Goal: Task Accomplishment & Management: Manage account settings

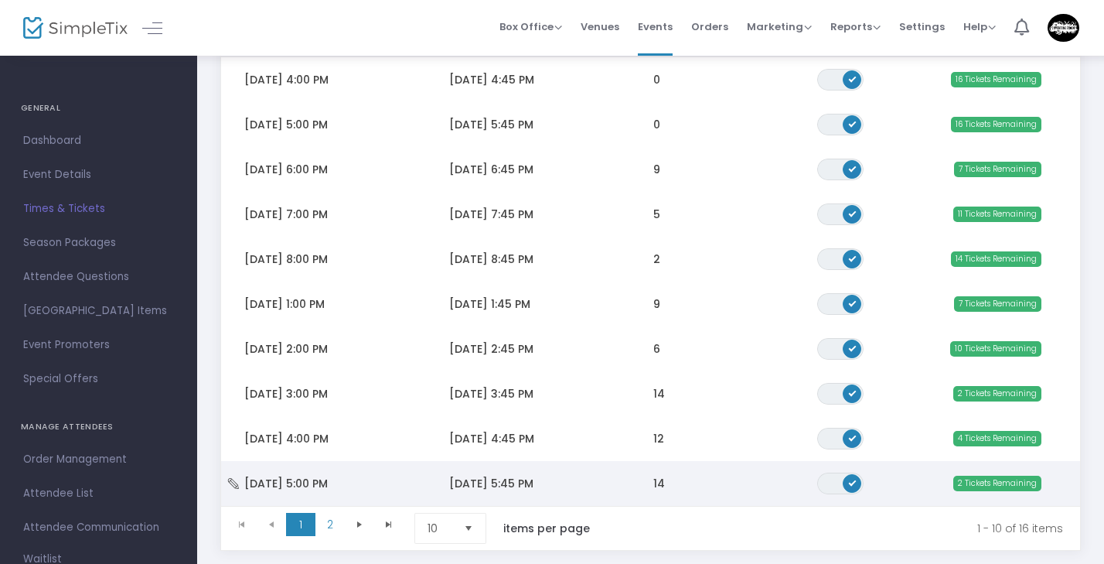
scroll to position [227, 0]
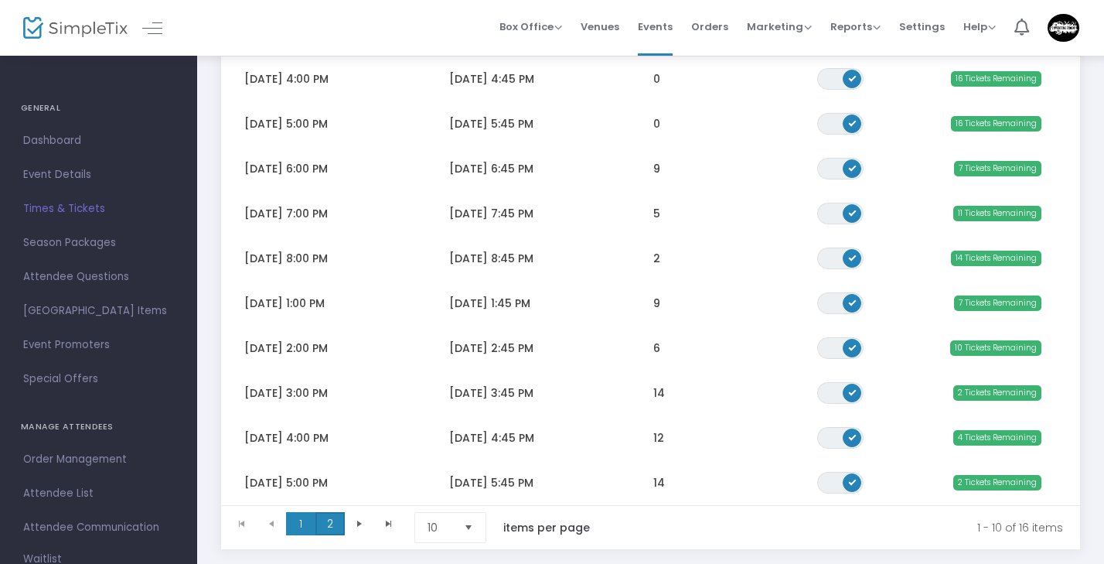
click at [333, 528] on span "2" at bounding box center [329, 523] width 29 height 23
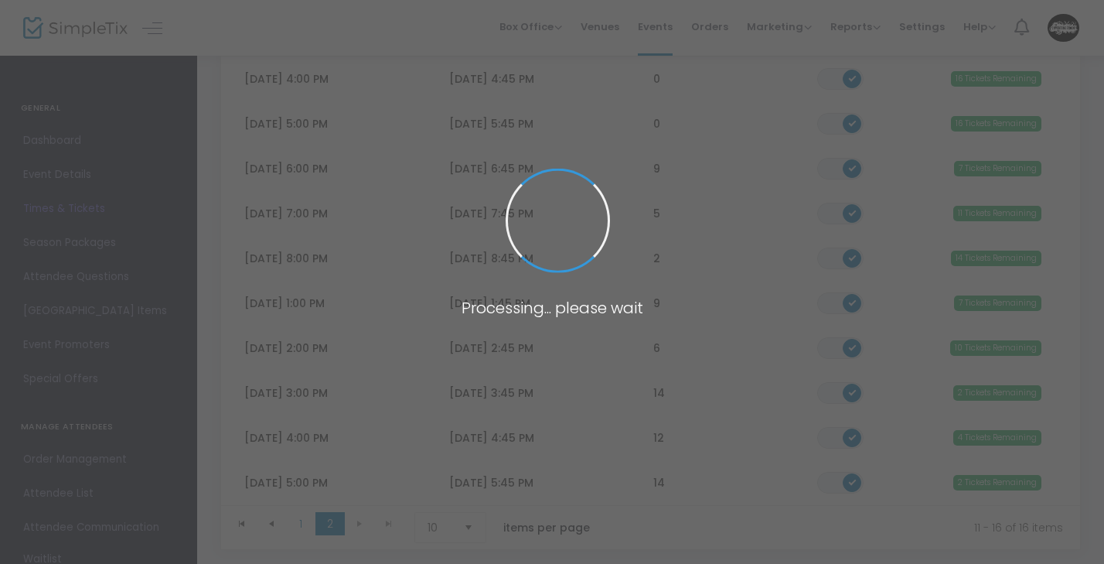
scroll to position [161, 0]
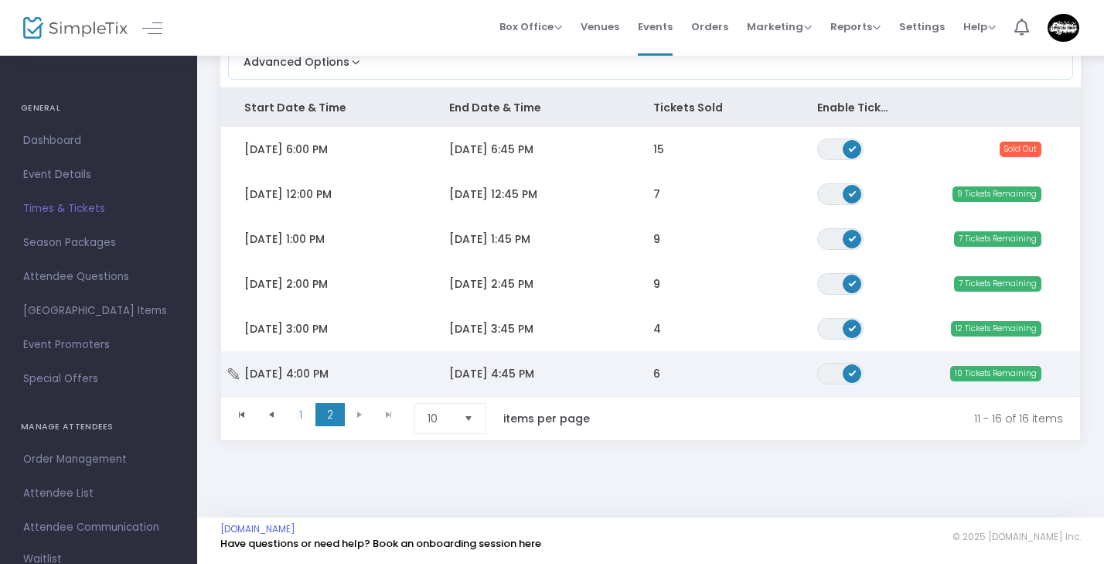
click at [629, 369] on td "[DATE] 4:45 PM" at bounding box center [528, 373] width 205 height 45
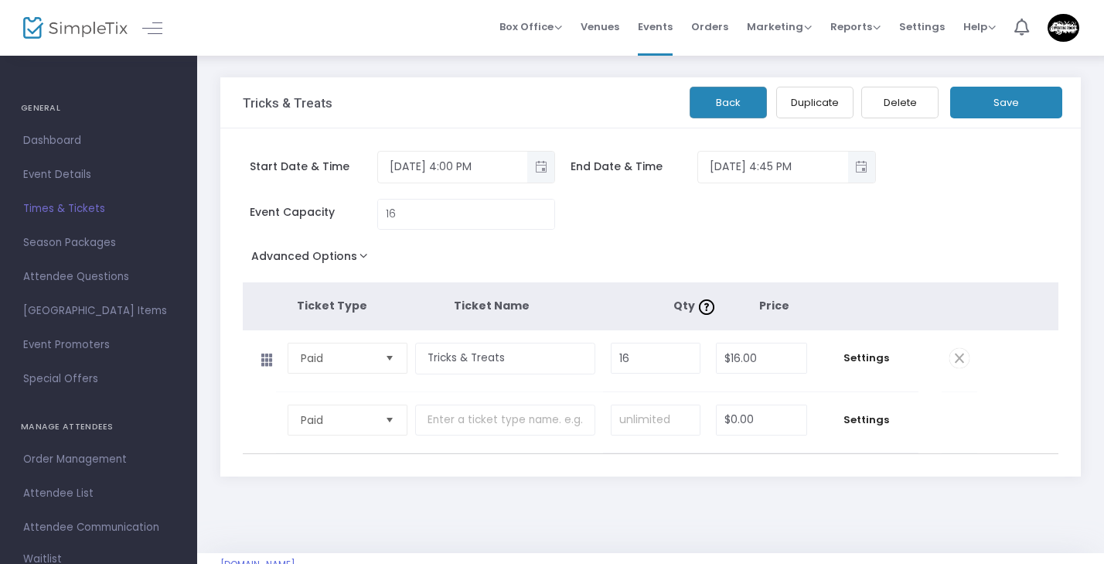
click at [825, 103] on button "Duplicate" at bounding box center [814, 103] width 77 height 32
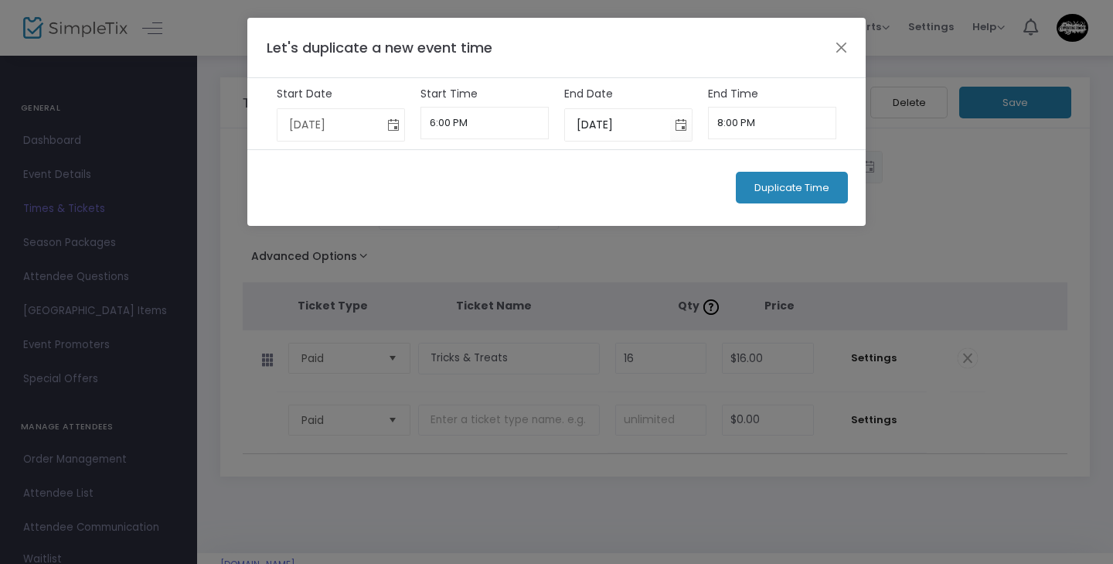
click at [400, 131] on span "Toggle calendar" at bounding box center [394, 125] width 26 height 26
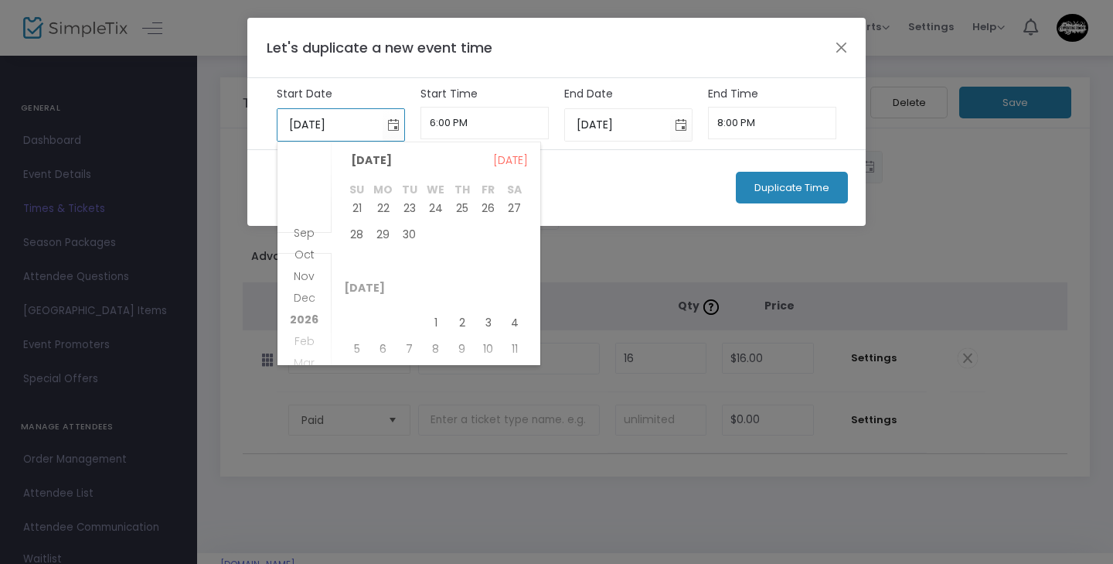
scroll to position [99, 0]
click at [460, 318] on span "2" at bounding box center [462, 321] width 26 height 26
type input "[DATE]"
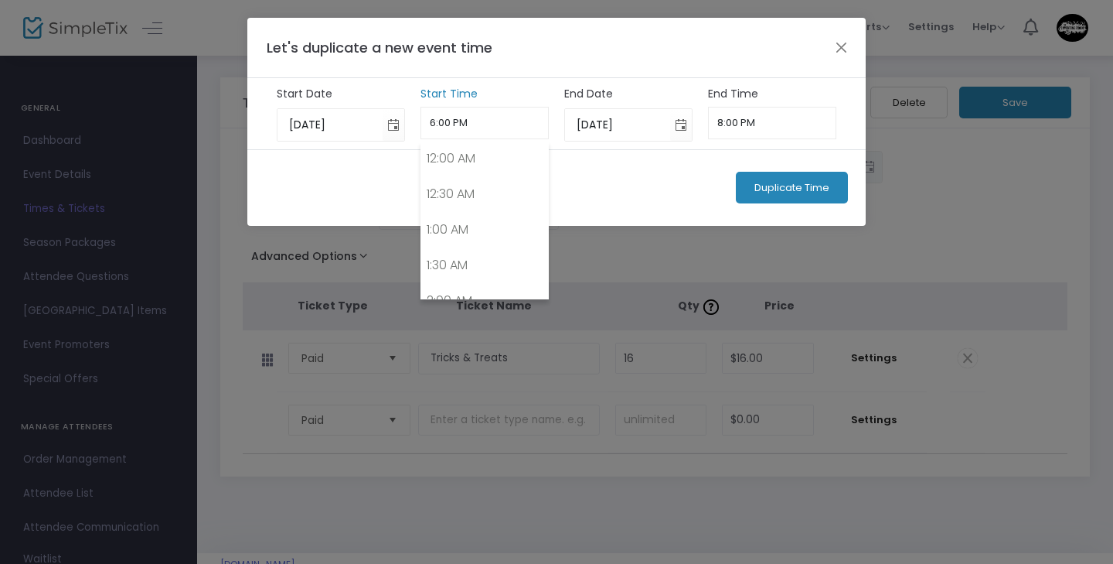
click at [485, 131] on input "6:00 PM" at bounding box center [485, 123] width 129 height 32
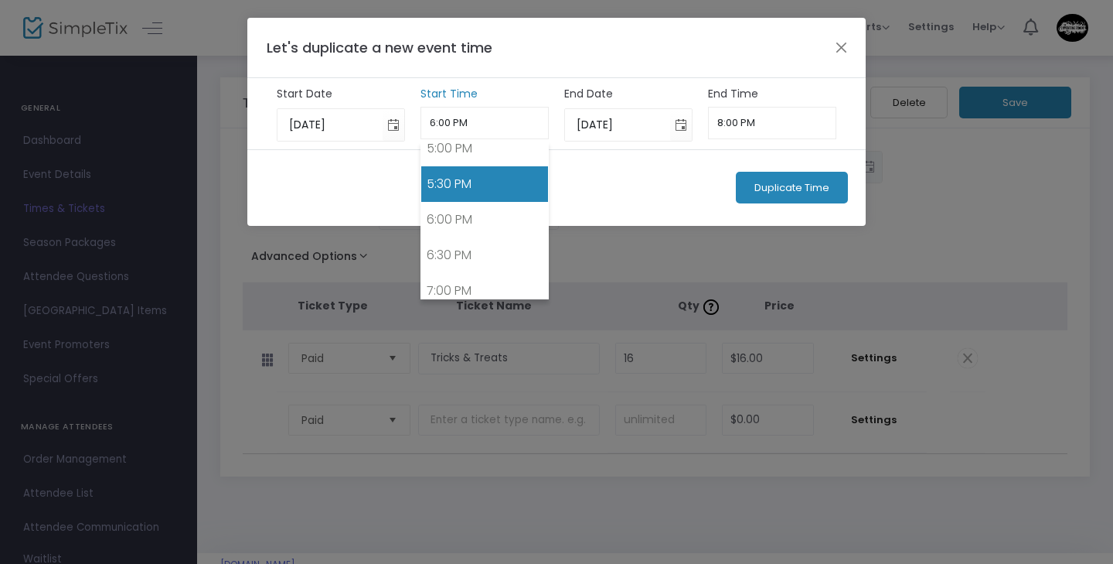
scroll to position [1092, 0]
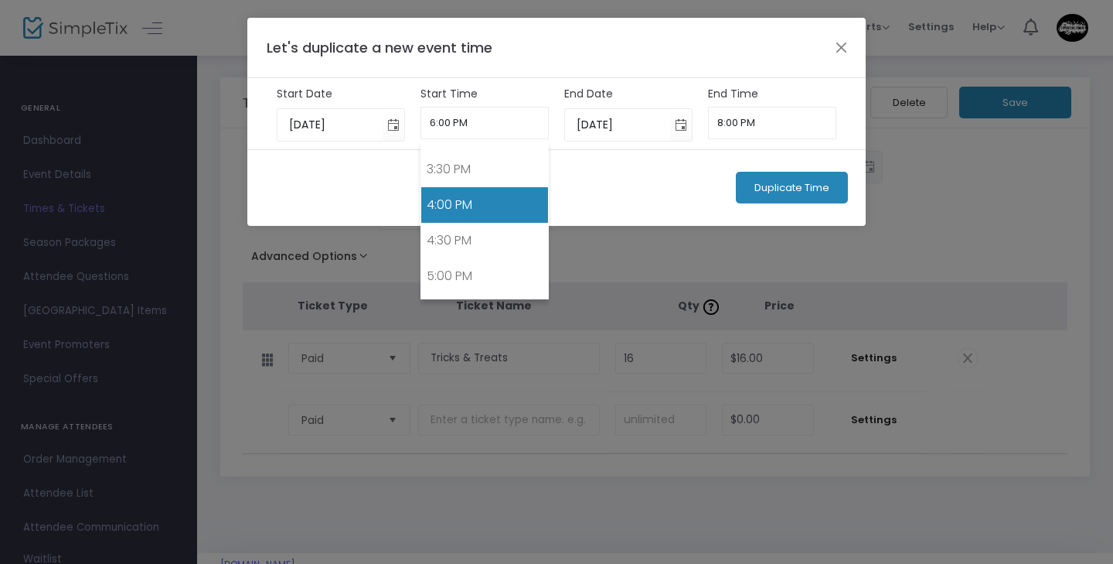
click at [487, 196] on link "4:00 PM" at bounding box center [485, 205] width 128 height 36
type input "4:00 PM"
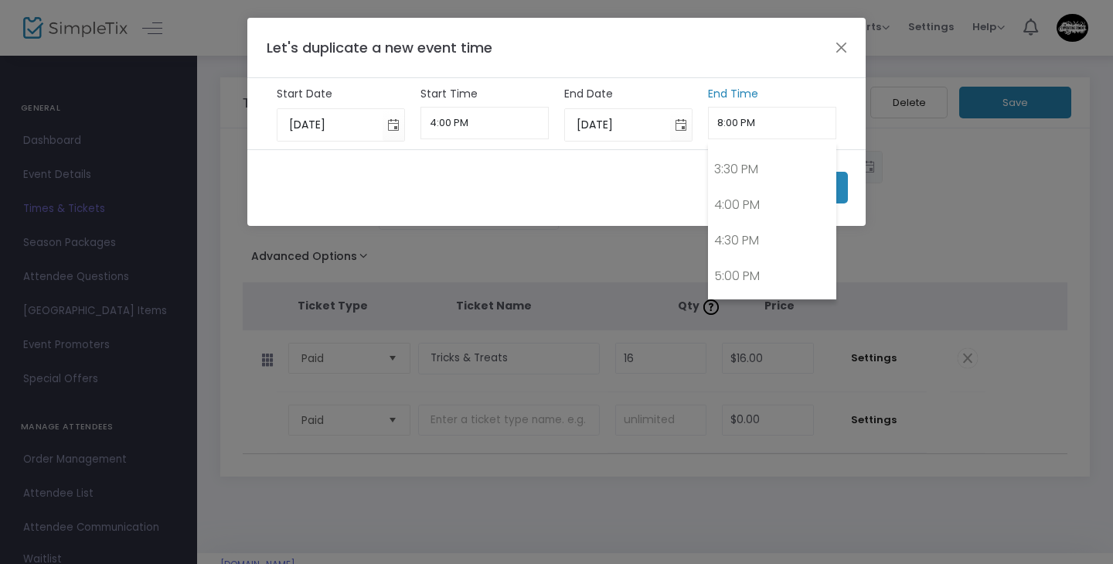
click at [737, 123] on input "8:00 PM" at bounding box center [772, 123] width 129 height 32
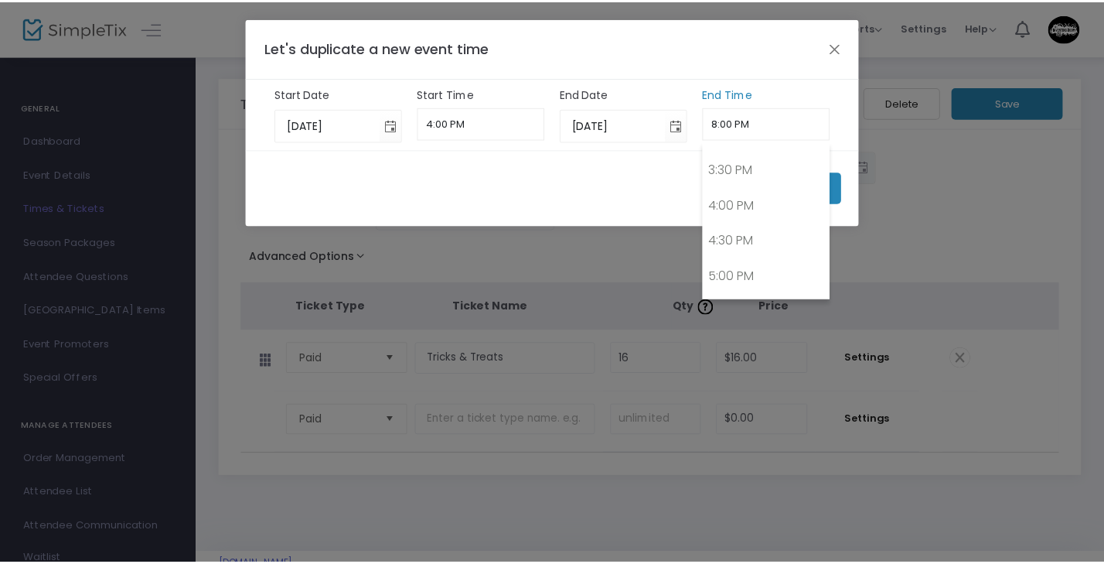
scroll to position [1361, 0]
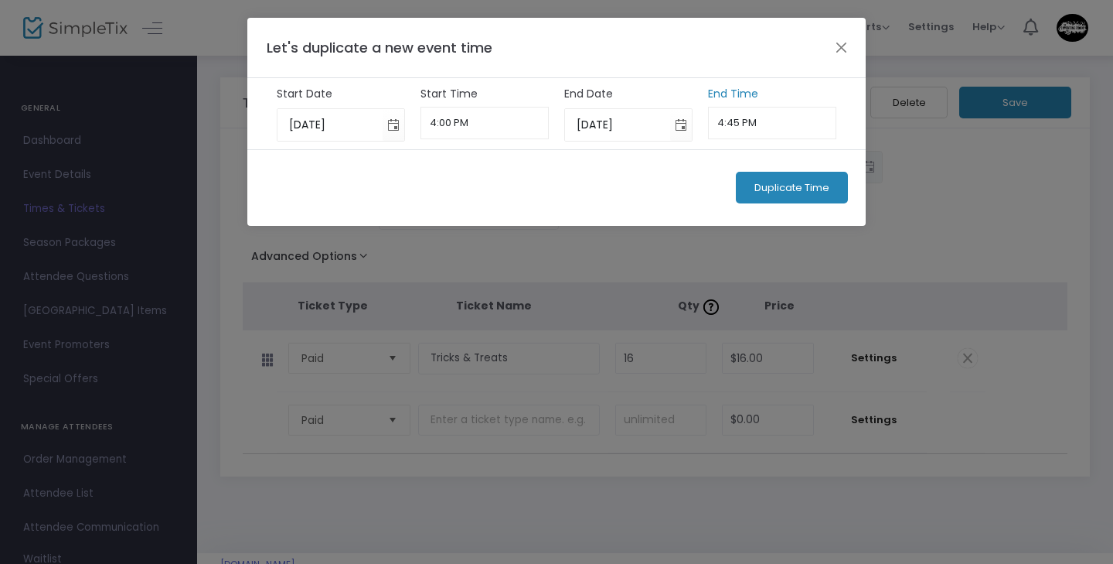
type input "4:45 PM"
click at [804, 186] on span "Duplicate Time" at bounding box center [792, 188] width 75 height 12
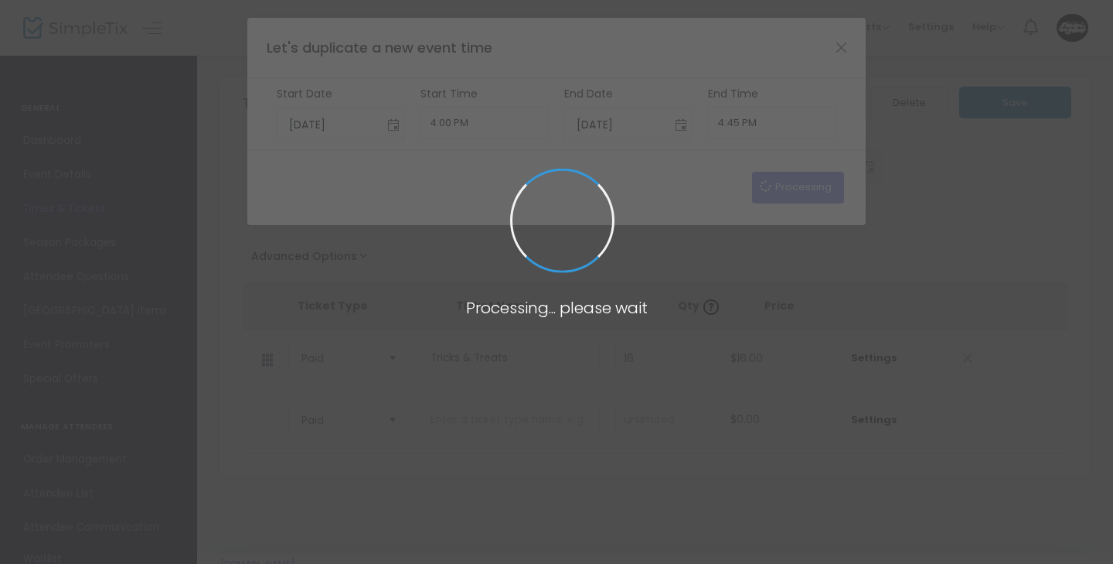
type input "[DATE]"
type input "6:00 PM"
type input "[DATE]"
type input "8:00 PM"
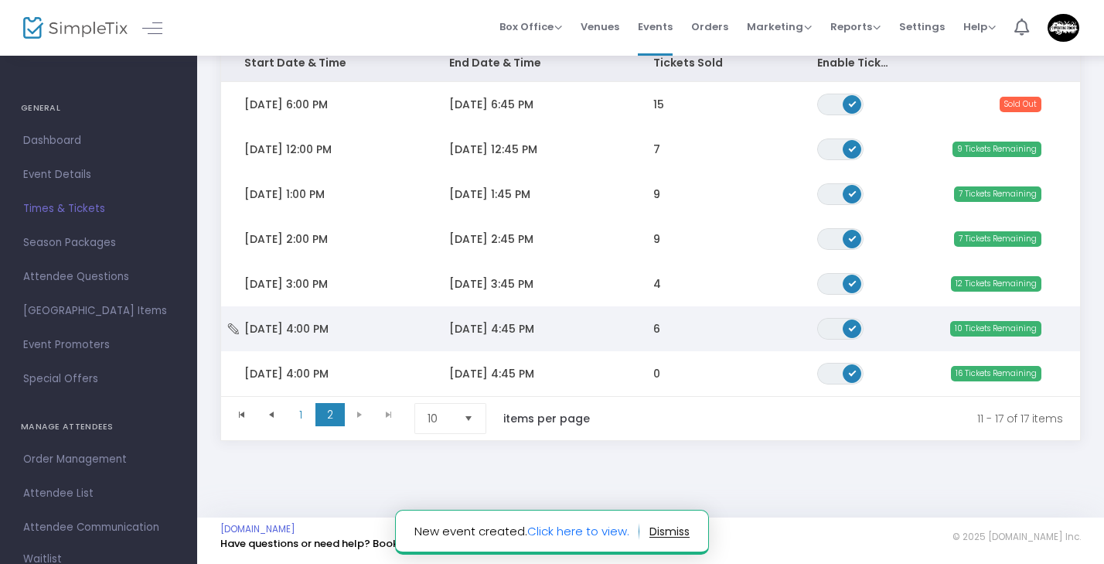
scroll to position [206, 0]
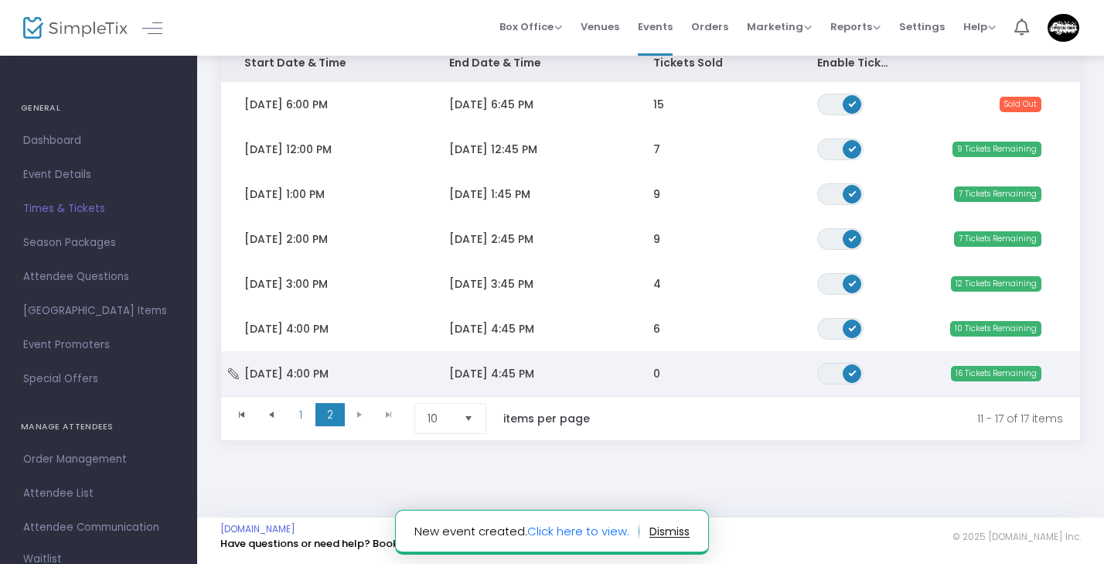
click at [639, 359] on td "0" at bounding box center [712, 373] width 164 height 45
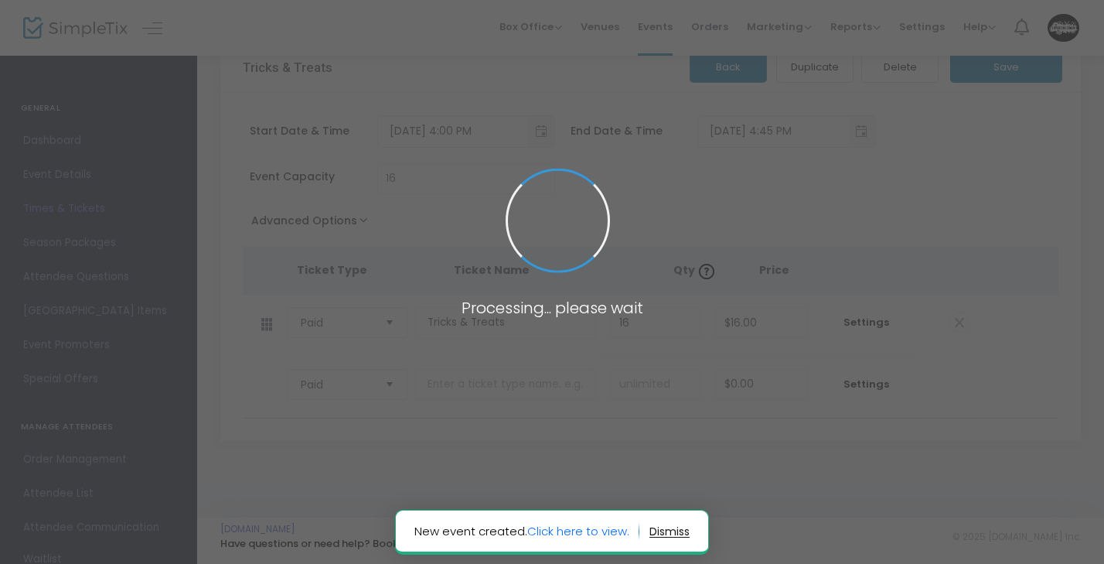
scroll to position [39, 0]
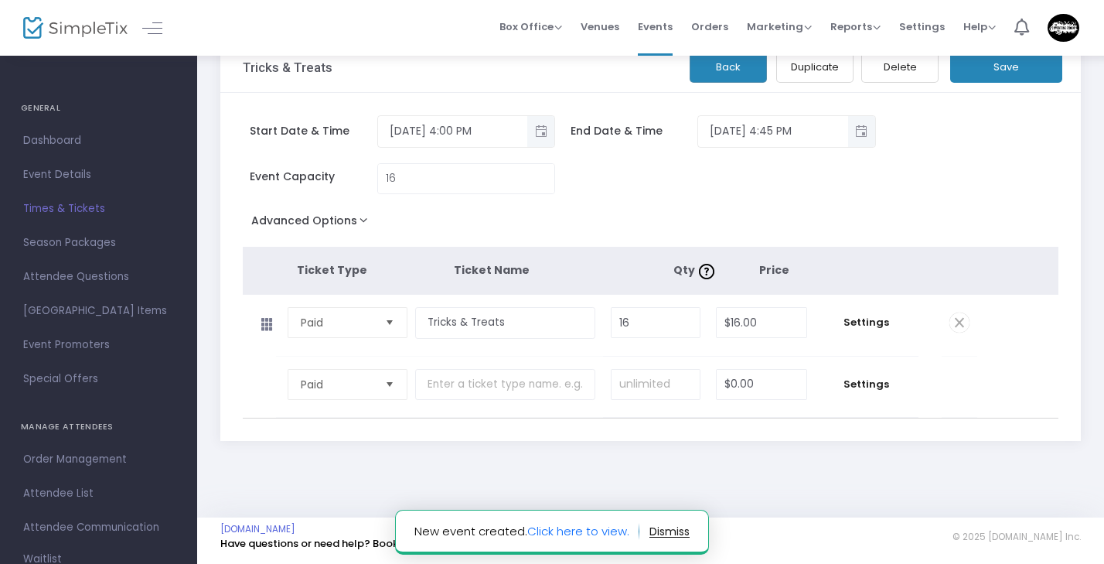
click at [820, 70] on button "Duplicate" at bounding box center [814, 67] width 77 height 32
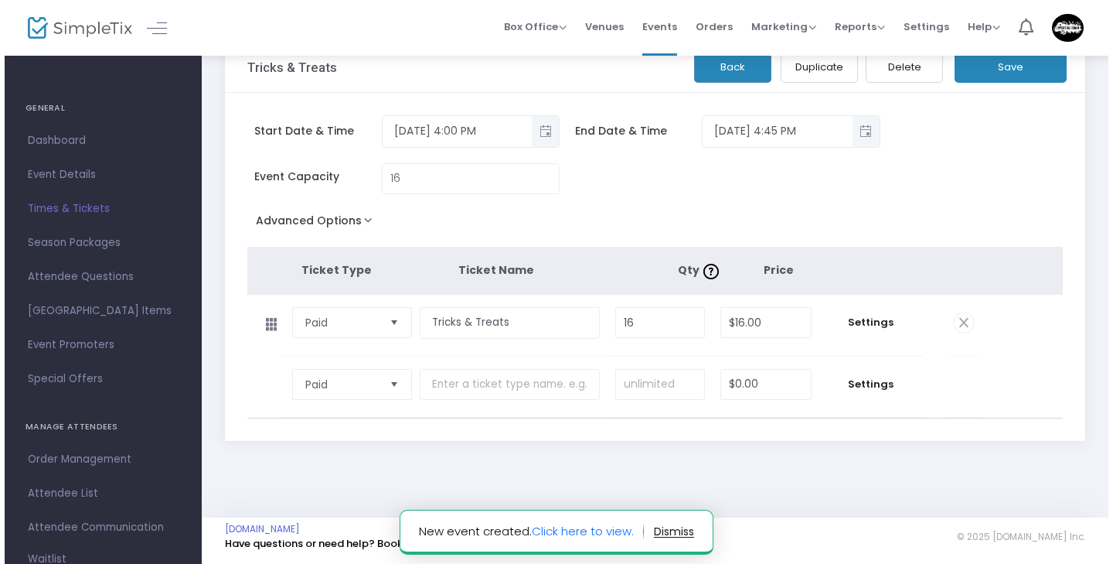
scroll to position [0, 0]
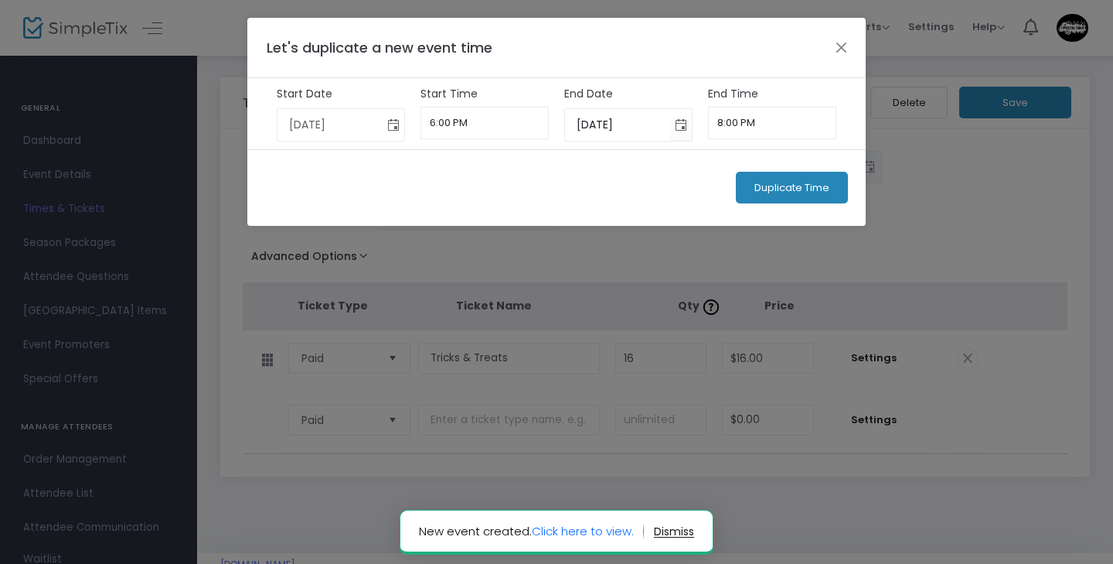
click at [397, 123] on span "Toggle calendar" at bounding box center [394, 125] width 26 height 26
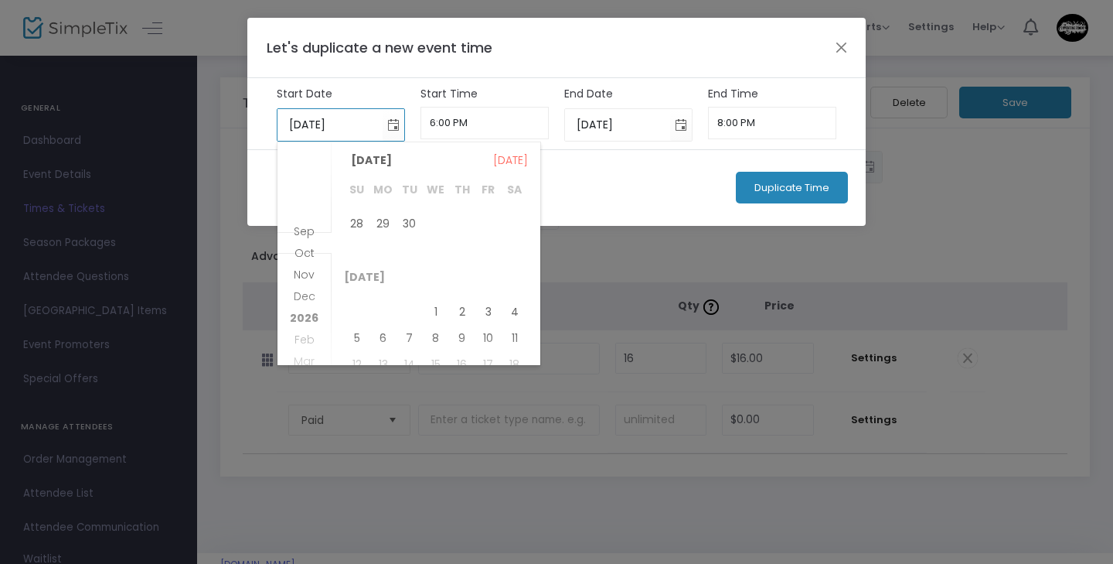
scroll to position [114, 0]
click at [456, 305] on span "2" at bounding box center [462, 307] width 26 height 26
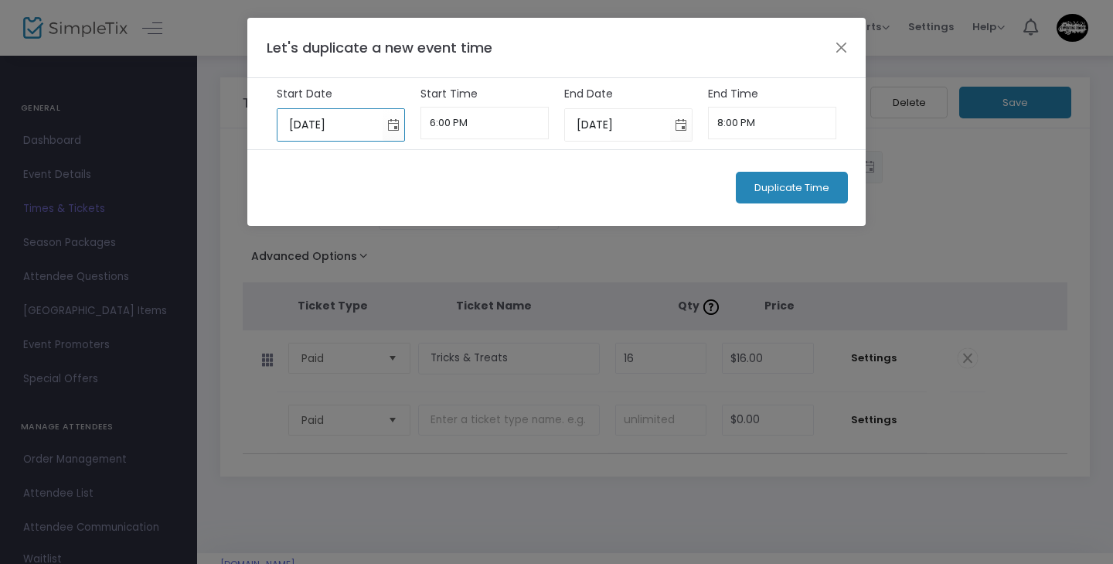
type input "[DATE]"
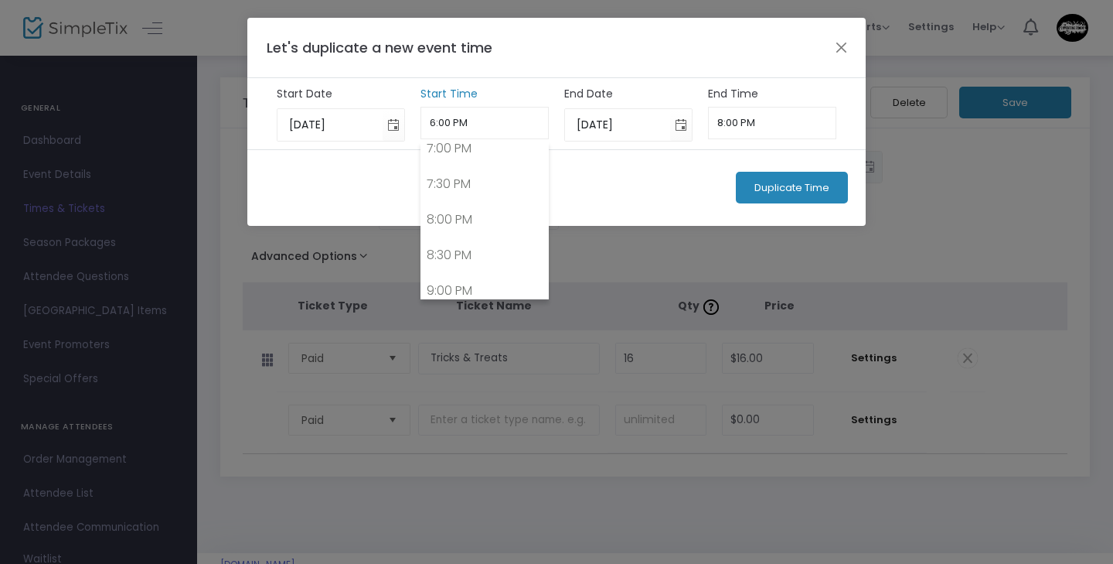
click at [509, 111] on input "6:00 PM" at bounding box center [485, 123] width 129 height 32
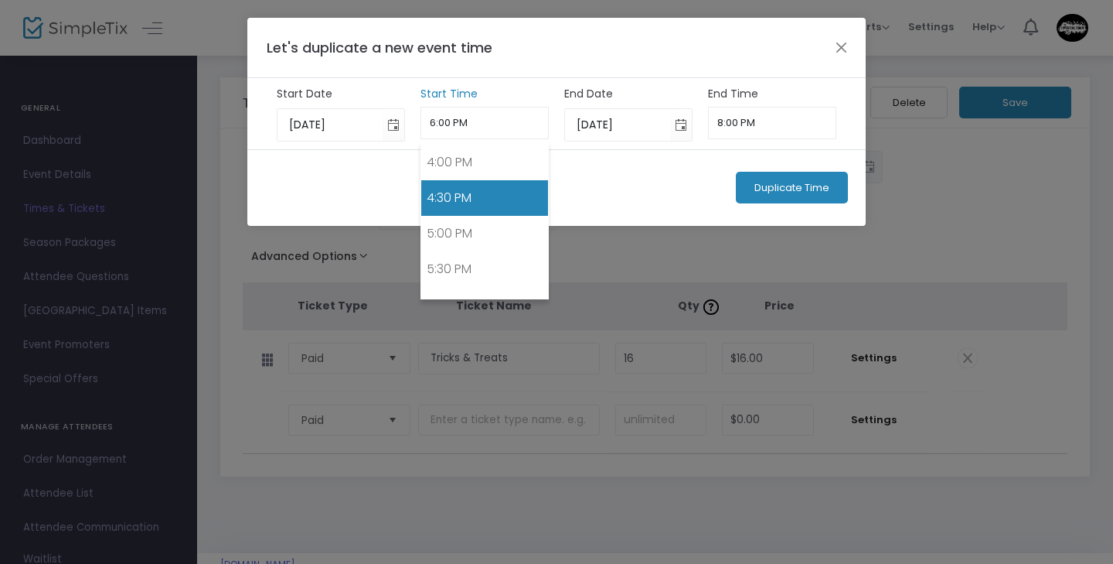
scroll to position [1163, 0]
click at [483, 209] on link "5:00 PM" at bounding box center [485, 205] width 128 height 36
type input "5:00 PM"
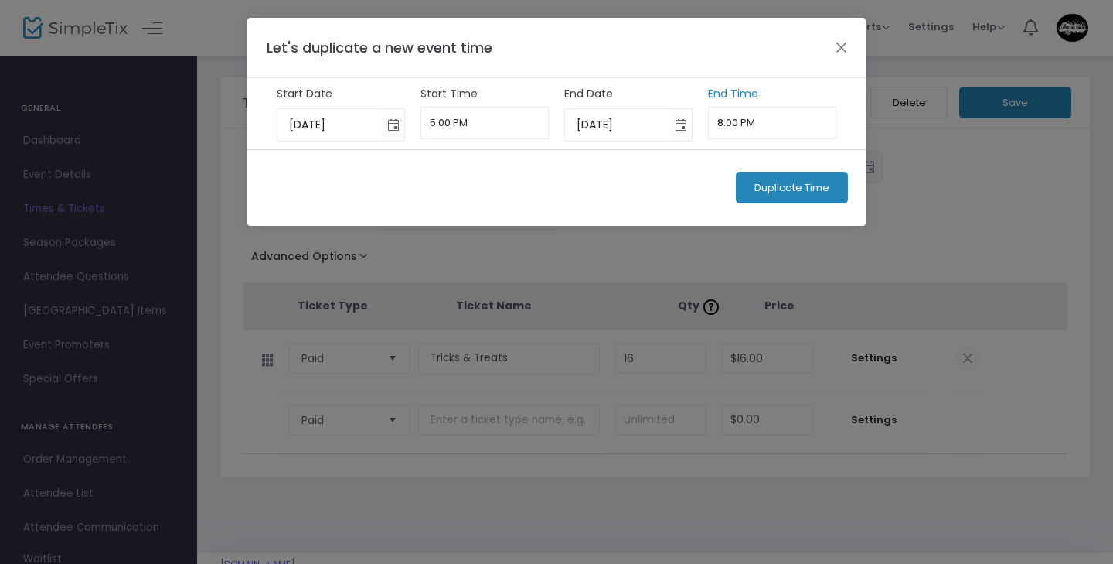
click at [738, 121] on input "8:00 PM" at bounding box center [772, 123] width 129 height 32
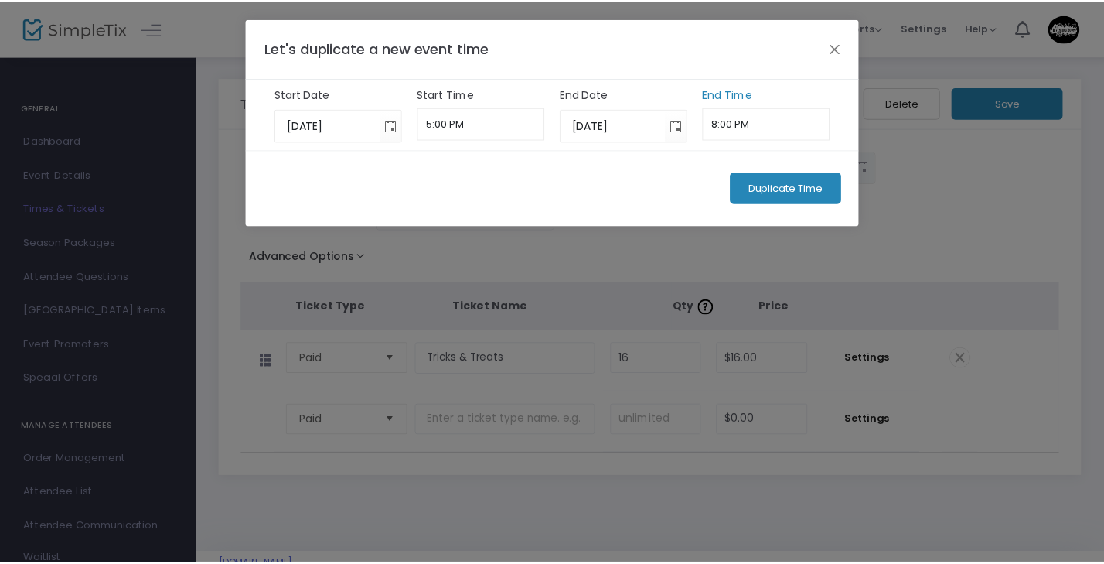
scroll to position [0, 0]
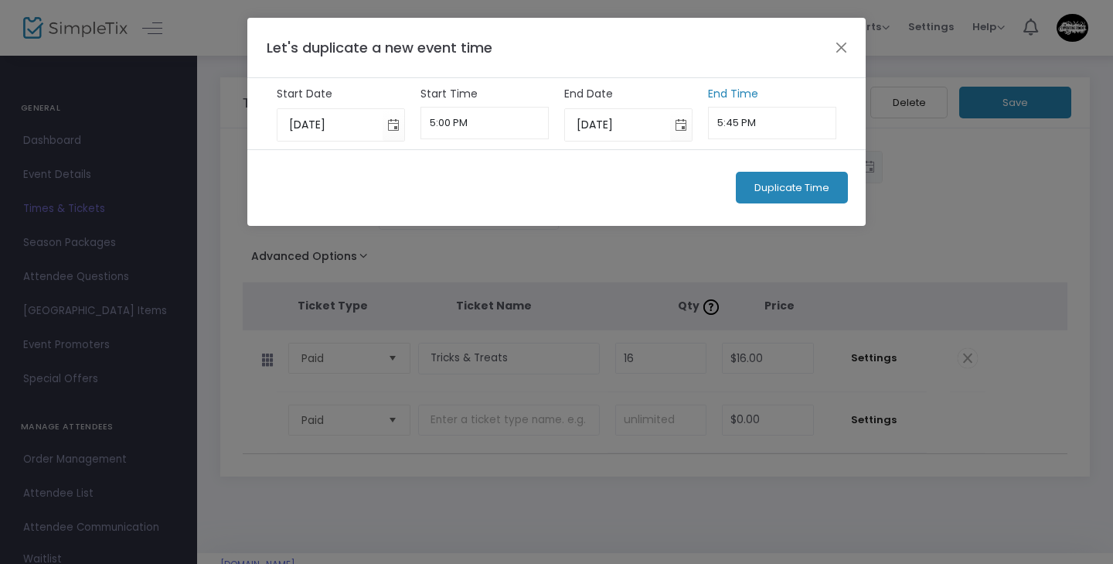
type input "5:45 PM"
click at [827, 190] on span "Duplicate Time" at bounding box center [792, 188] width 75 height 12
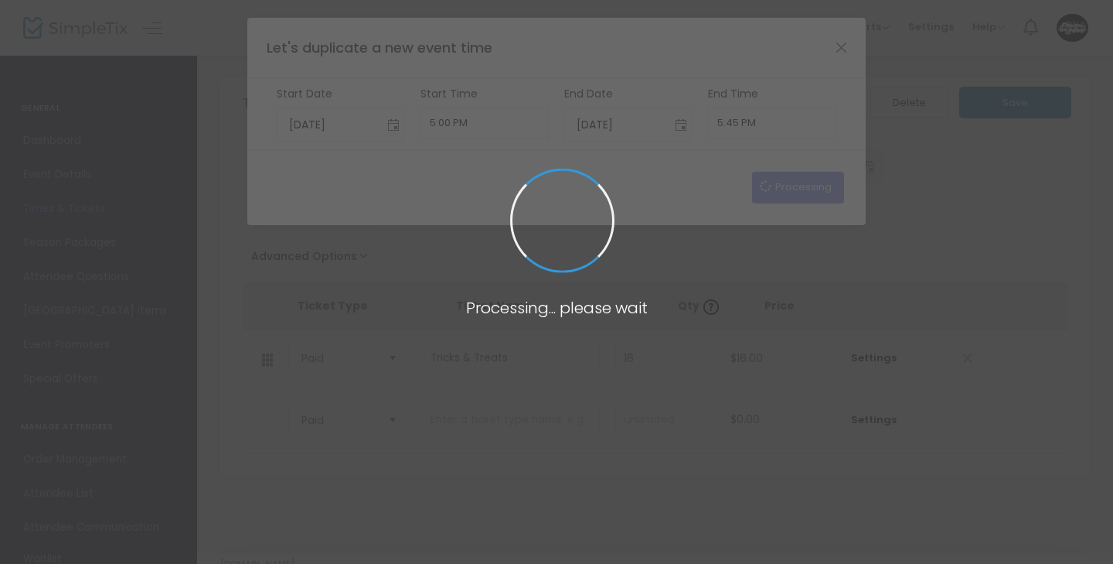
type input "[DATE]"
type input "6:00 PM"
type input "[DATE]"
type input "8:00 PM"
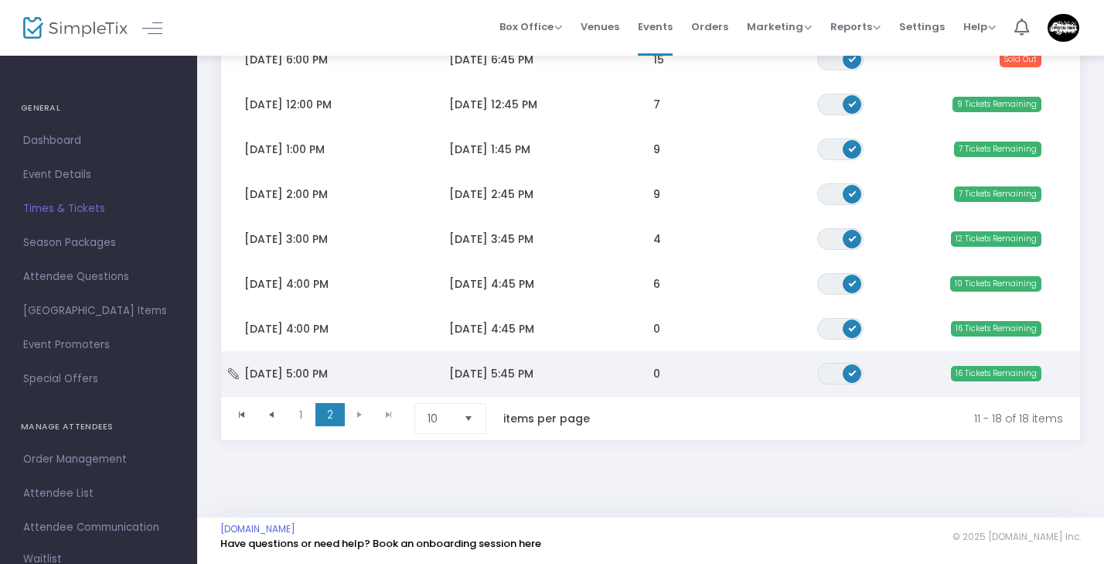
click at [476, 366] on span "[DATE] 5:45 PM" at bounding box center [491, 373] width 84 height 15
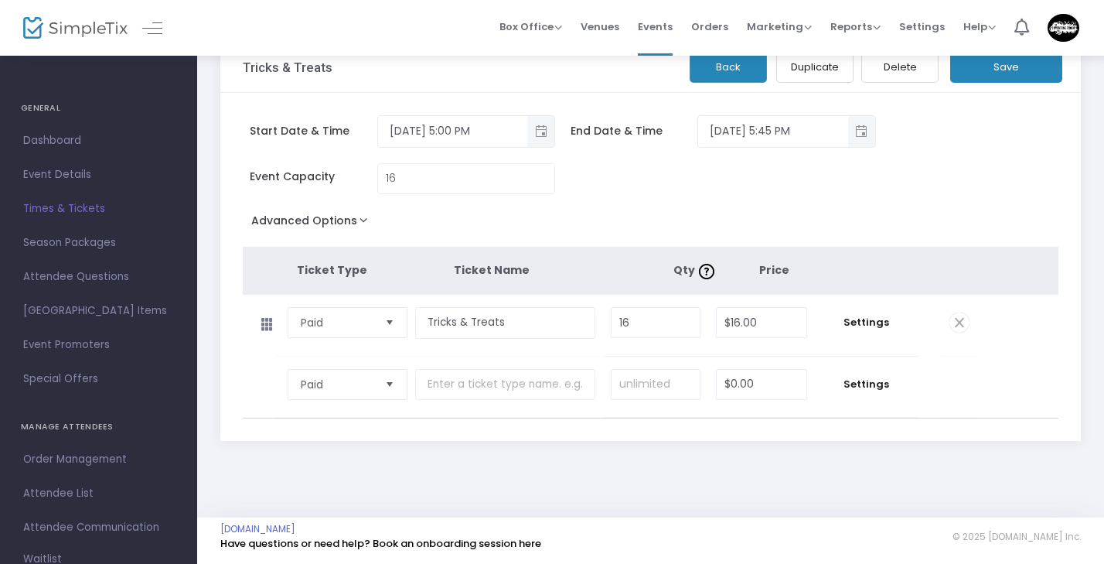
click at [838, 59] on button "Duplicate" at bounding box center [814, 67] width 77 height 32
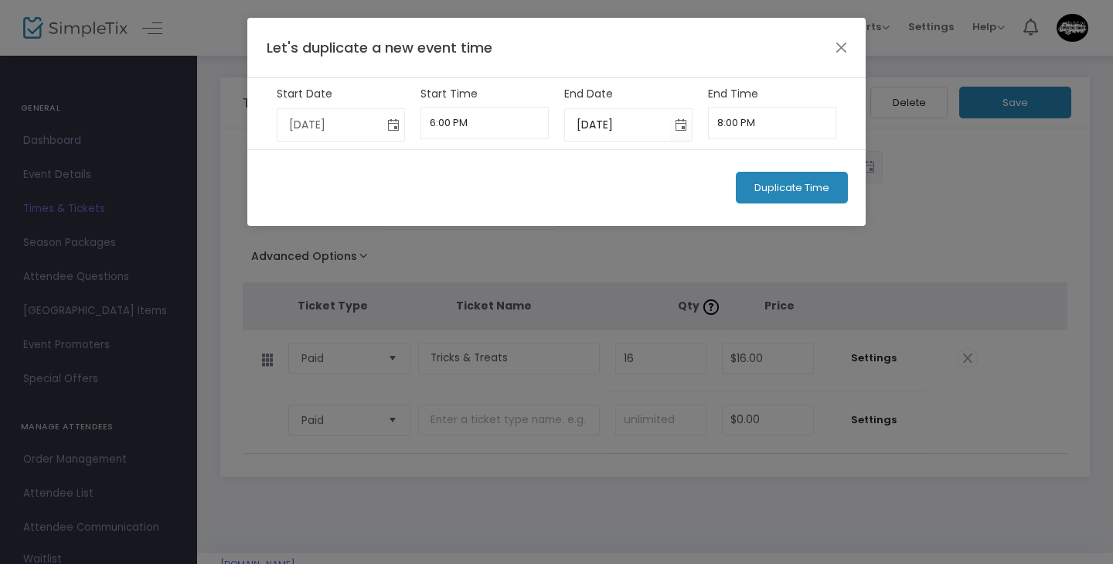
click at [397, 126] on span "Toggle calendar" at bounding box center [394, 125] width 26 height 26
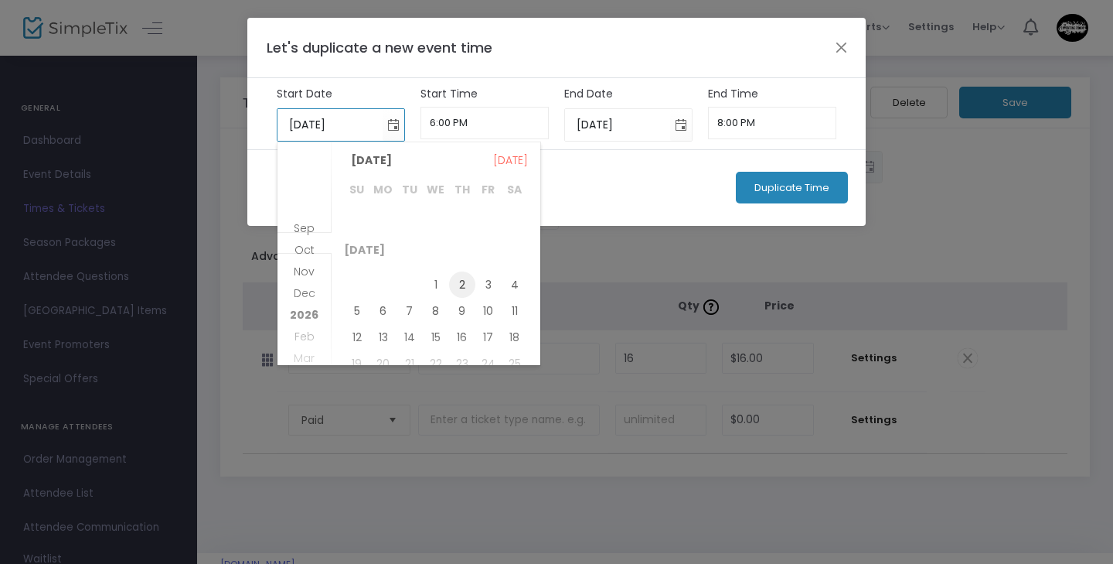
click at [461, 287] on span "2" at bounding box center [462, 284] width 26 height 26
type input "[DATE]"
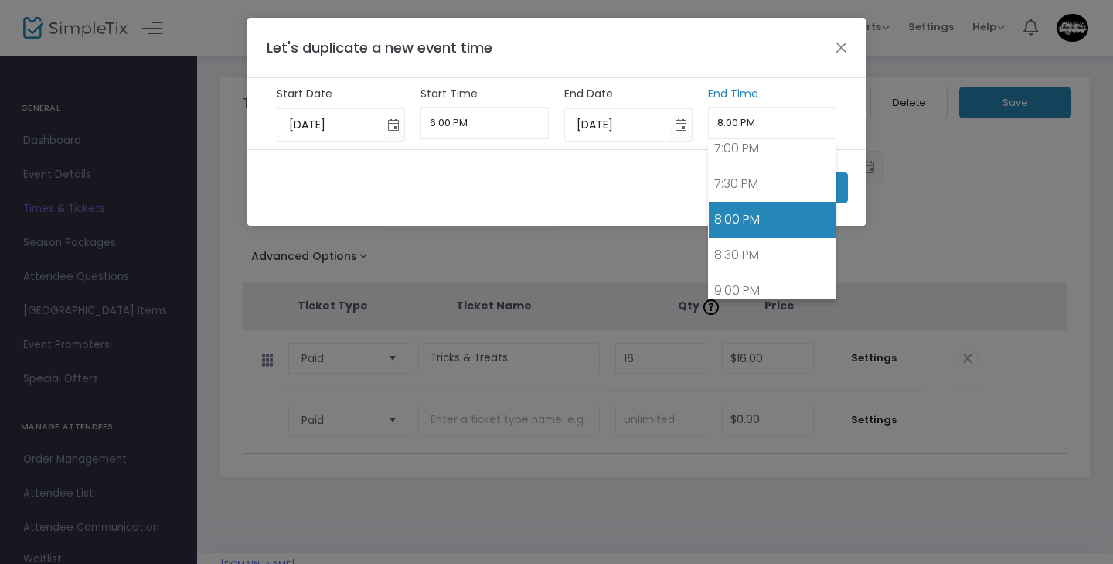
drag, startPoint x: 737, startPoint y: 120, endPoint x: 712, endPoint y: 120, distance: 25.5
click at [712, 120] on input "8:00 PM" at bounding box center [772, 123] width 129 height 32
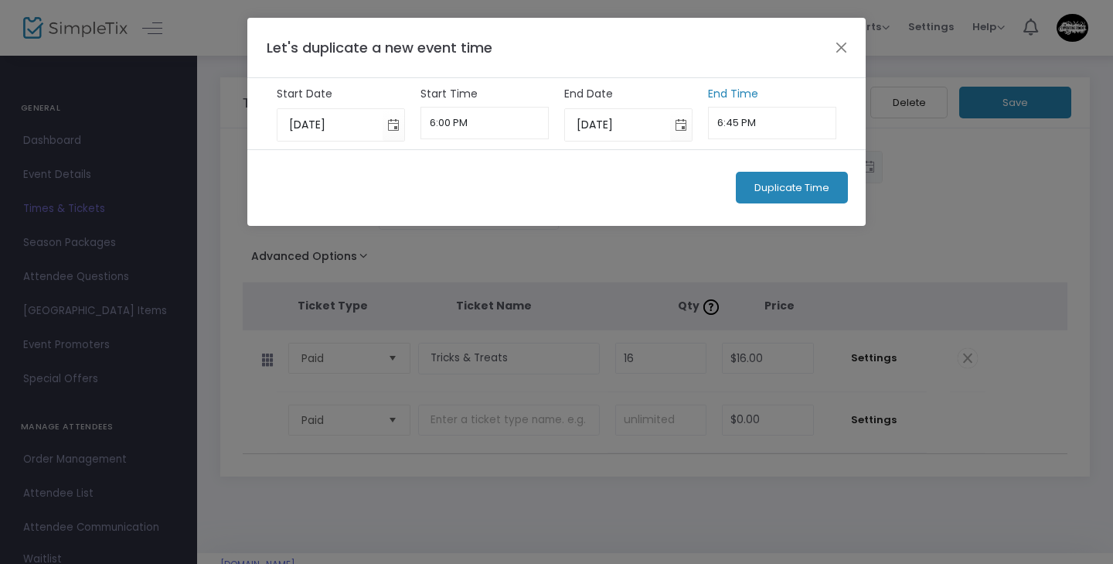
type input "6:45 PM"
click at [786, 191] on span "Duplicate Time" at bounding box center [792, 188] width 75 height 12
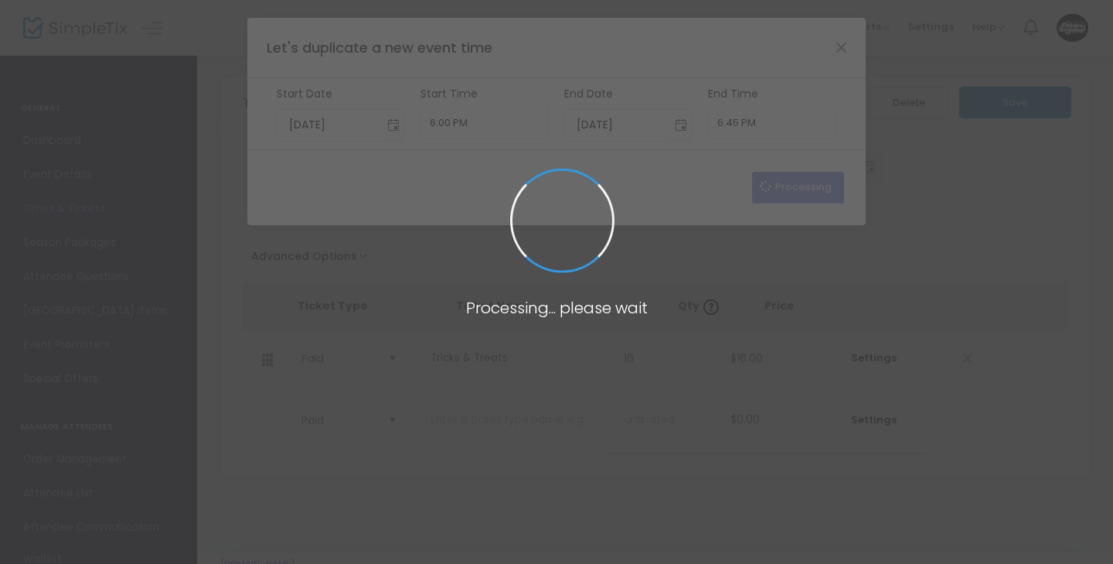
type input "[DATE]"
type input "8:00 PM"
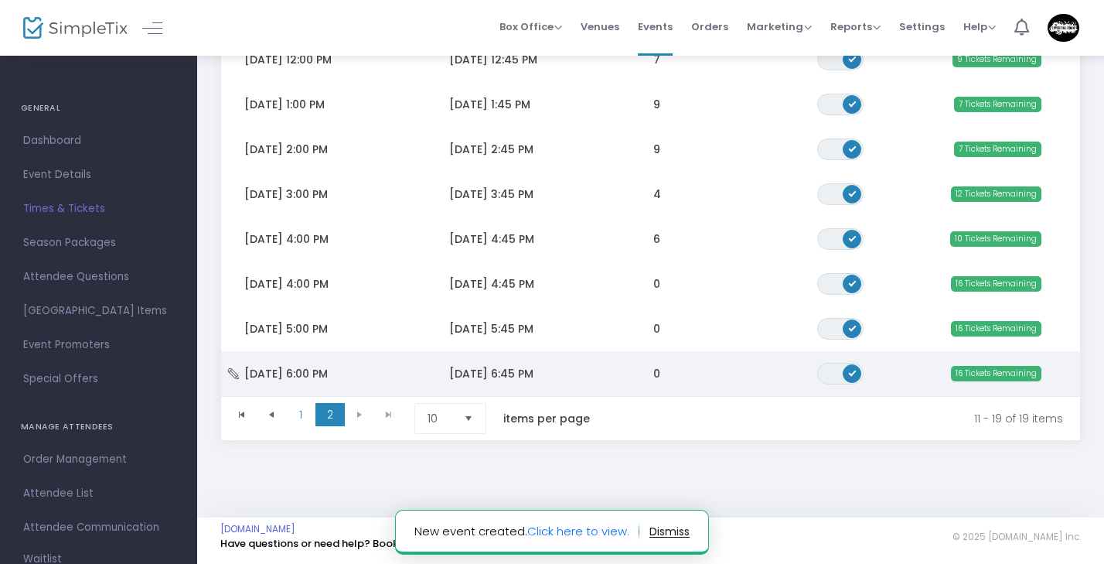
click at [384, 376] on td "[DATE] 6:00 PM" at bounding box center [323, 373] width 205 height 45
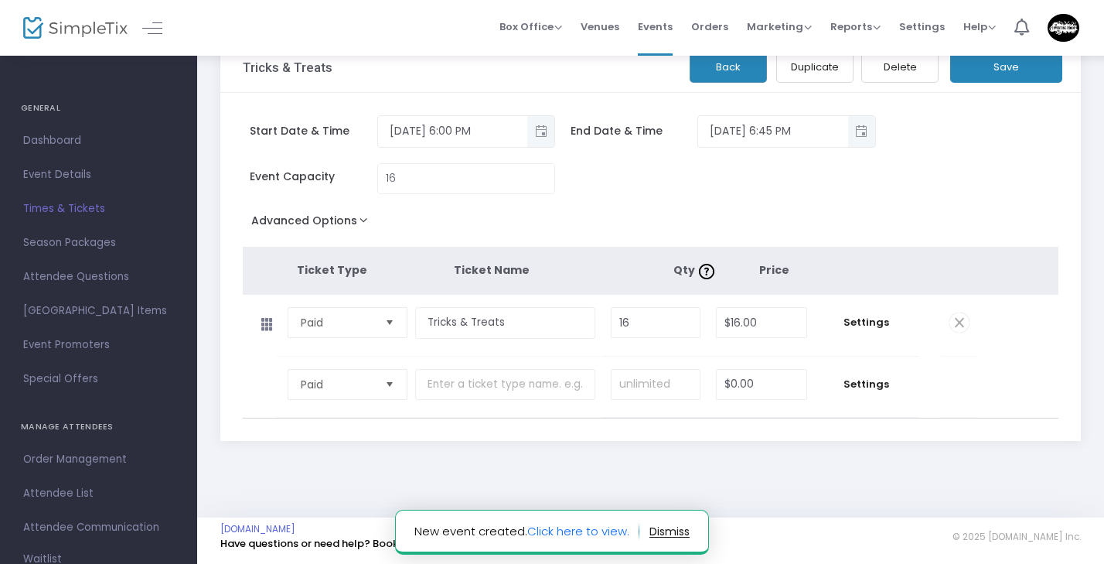
click at [819, 80] on div "Tricks & Treats Back Duplicate Delete Save" at bounding box center [650, 67] width 860 height 51
click at [824, 67] on button "Duplicate" at bounding box center [814, 67] width 77 height 32
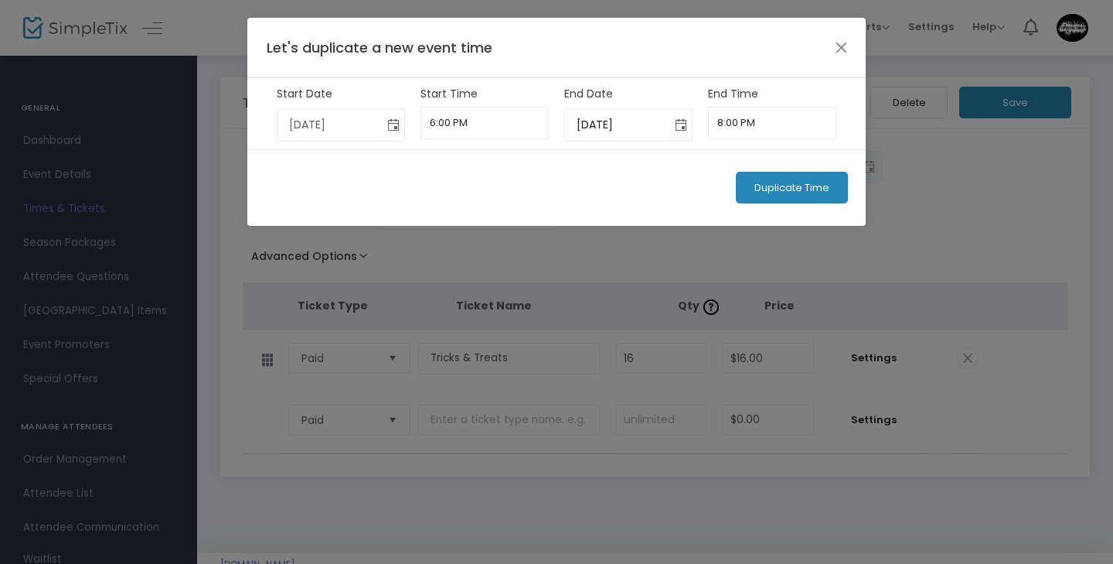
click at [389, 123] on span "Toggle calendar" at bounding box center [394, 125] width 26 height 26
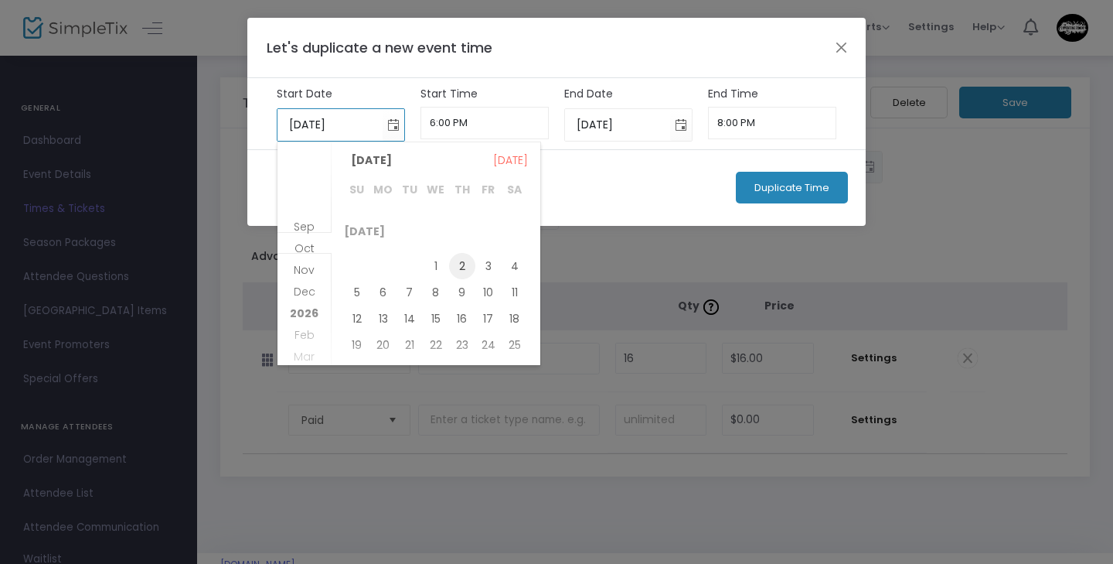
click at [463, 259] on span "2" at bounding box center [462, 266] width 26 height 26
type input "[DATE]"
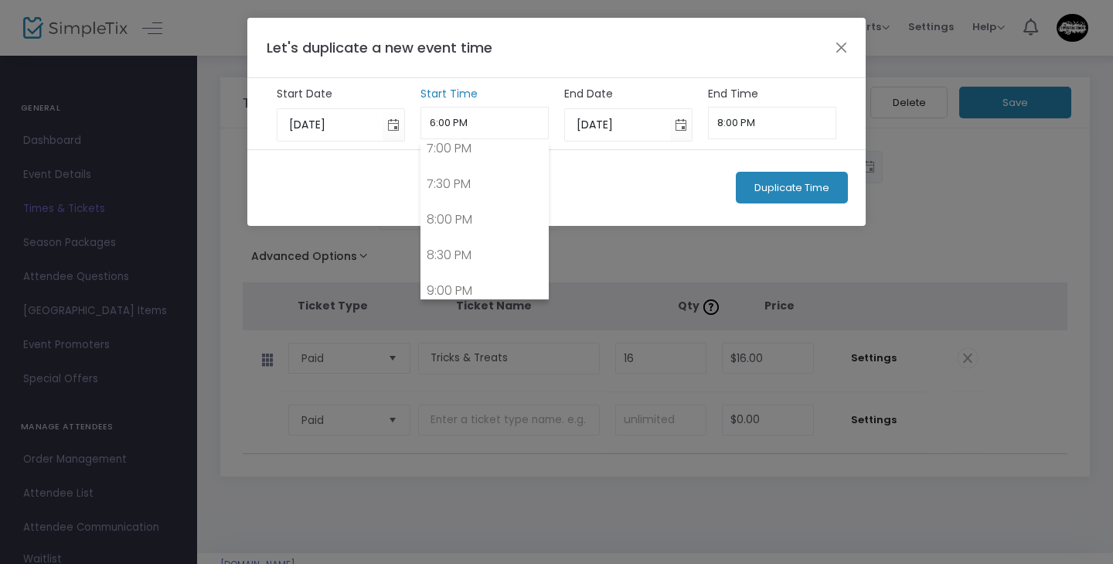
click at [497, 123] on input "6:00 PM" at bounding box center [485, 123] width 129 height 32
click at [482, 288] on link "7:00 PM" at bounding box center [485, 292] width 128 height 36
type input "7:00 PM"
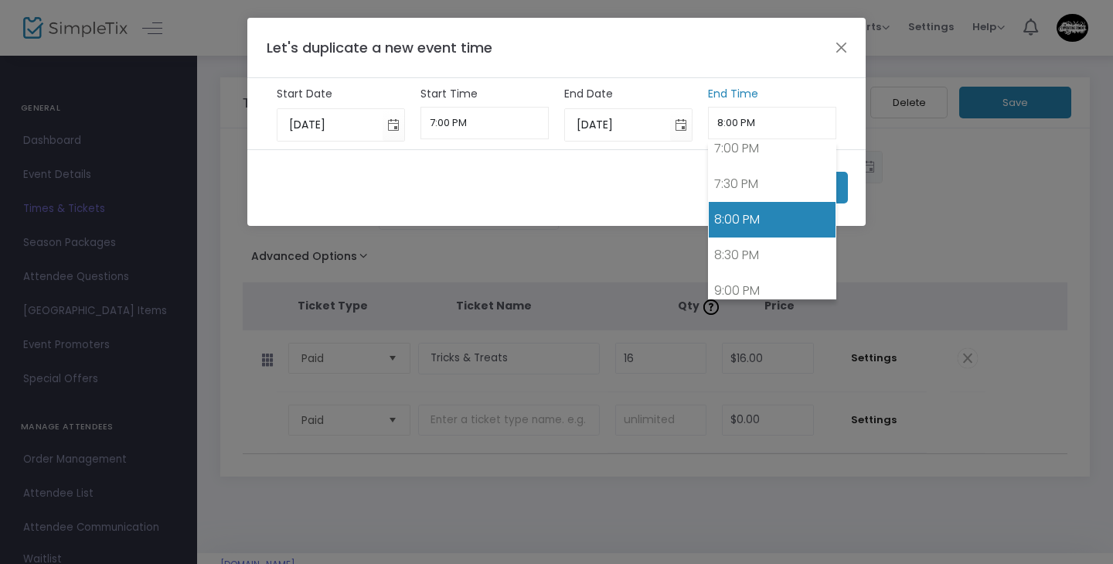
drag, startPoint x: 734, startPoint y: 121, endPoint x: 721, endPoint y: 121, distance: 13.1
click at [721, 121] on input "8:00 PM" at bounding box center [772, 123] width 129 height 32
drag, startPoint x: 737, startPoint y: 121, endPoint x: 710, endPoint y: 121, distance: 26.3
click at [710, 121] on input "8:00 PM" at bounding box center [772, 123] width 129 height 32
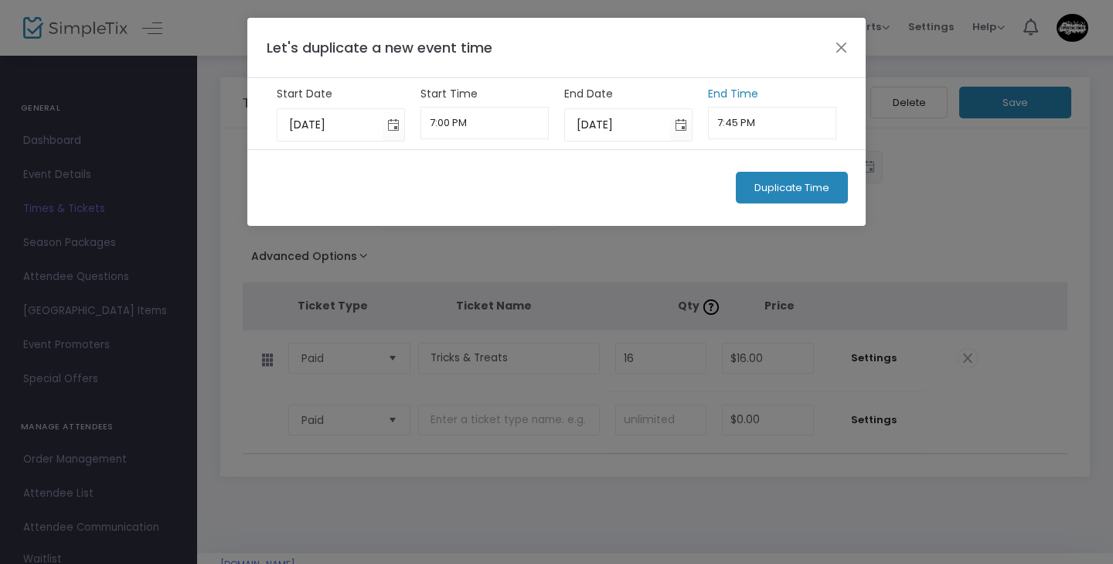
type input "7:45 PM"
click at [781, 188] on span "Duplicate Time" at bounding box center [792, 188] width 75 height 12
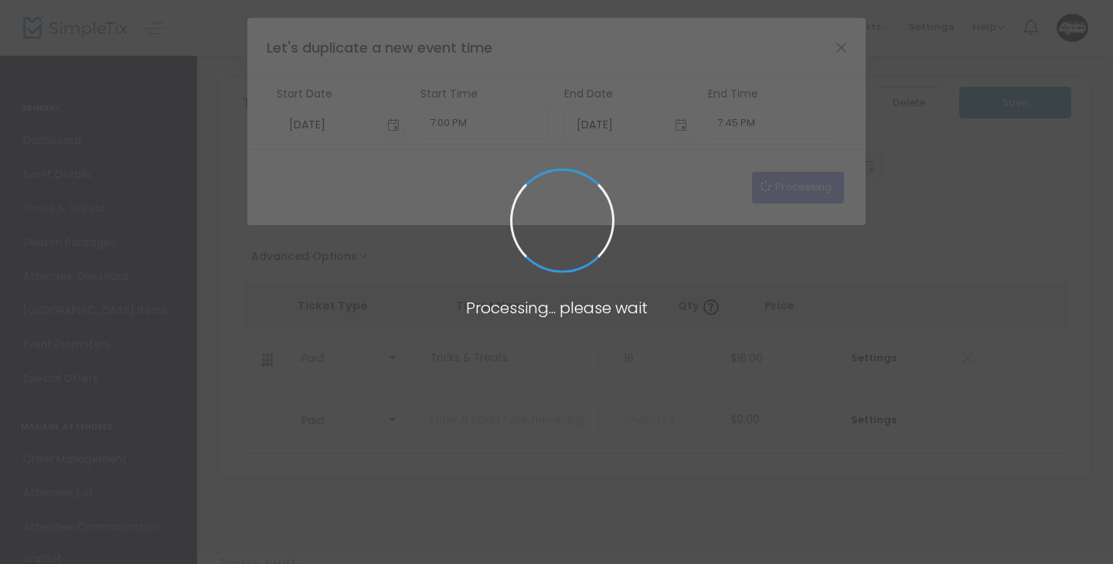
type input "[DATE]"
type input "6:00 PM"
type input "[DATE]"
type input "8:00 PM"
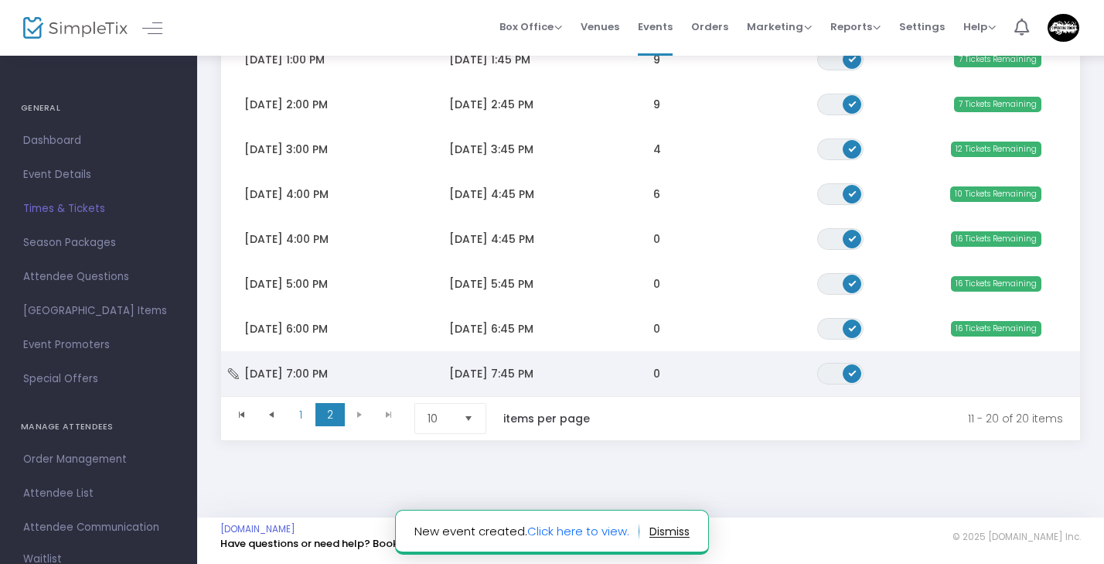
click at [602, 373] on td "[DATE] 7:45 PM" at bounding box center [528, 373] width 205 height 45
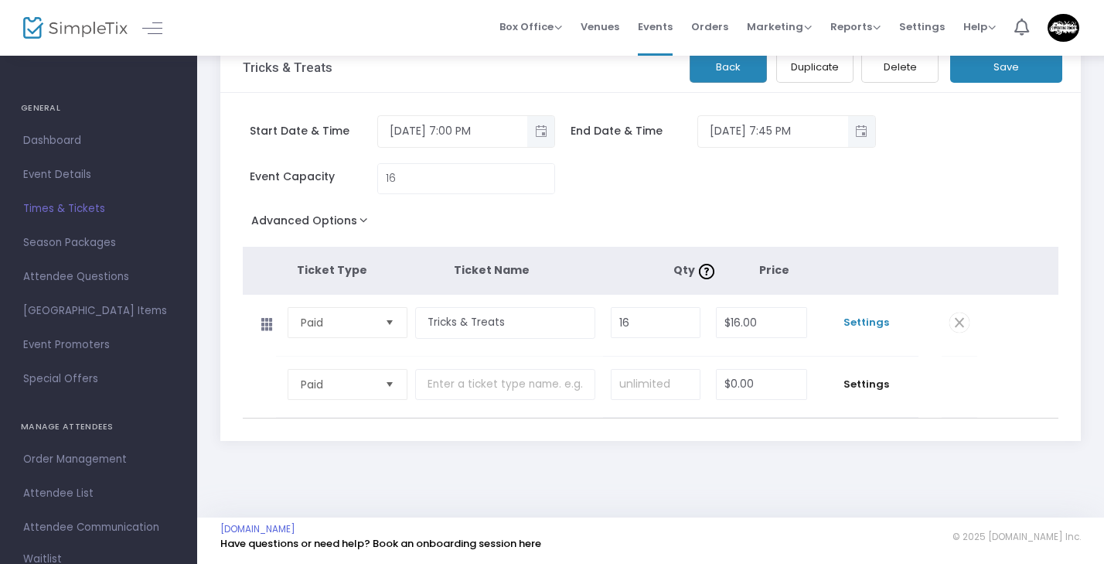
click at [867, 322] on span "Settings" at bounding box center [867, 322] width 88 height 15
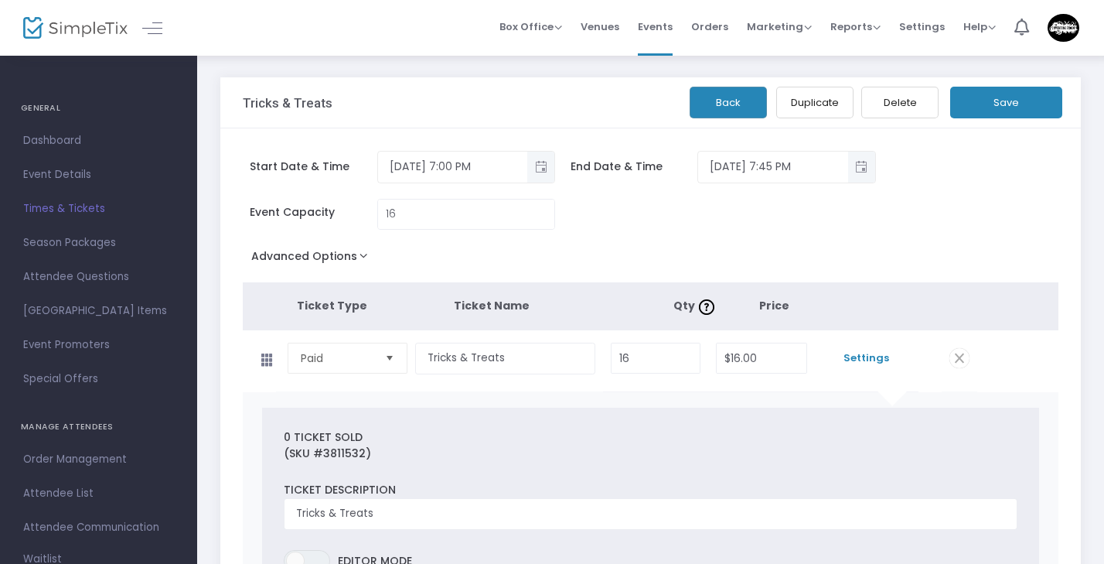
click at [818, 102] on button "Duplicate" at bounding box center [814, 103] width 77 height 32
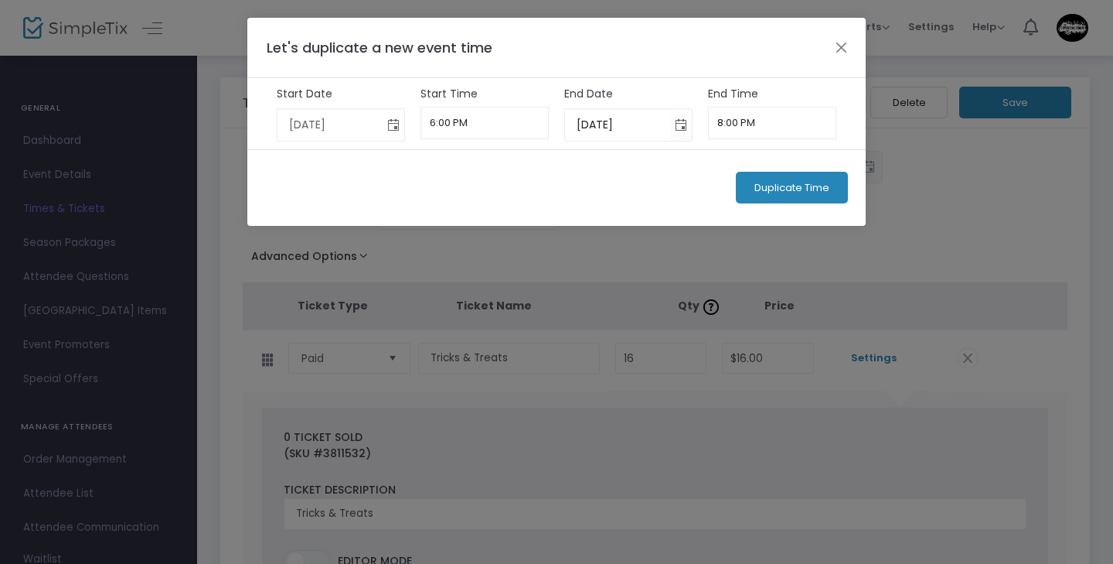
click at [396, 128] on span "Toggle calendar" at bounding box center [394, 125] width 26 height 26
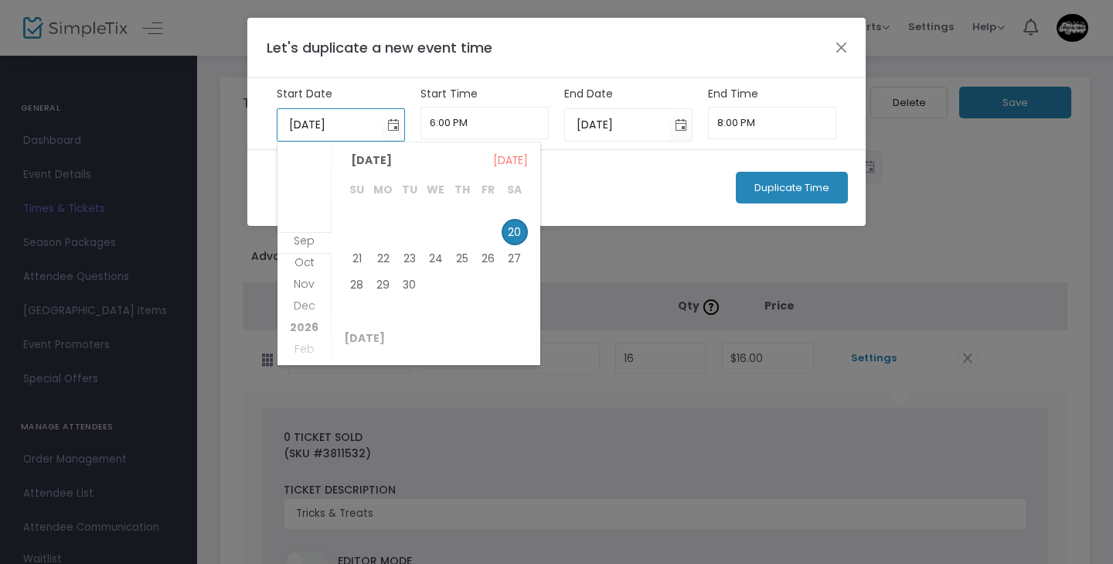
scroll to position [9, 0]
click at [467, 309] on span "2" at bounding box center [462, 311] width 26 height 26
type input "[DATE]"
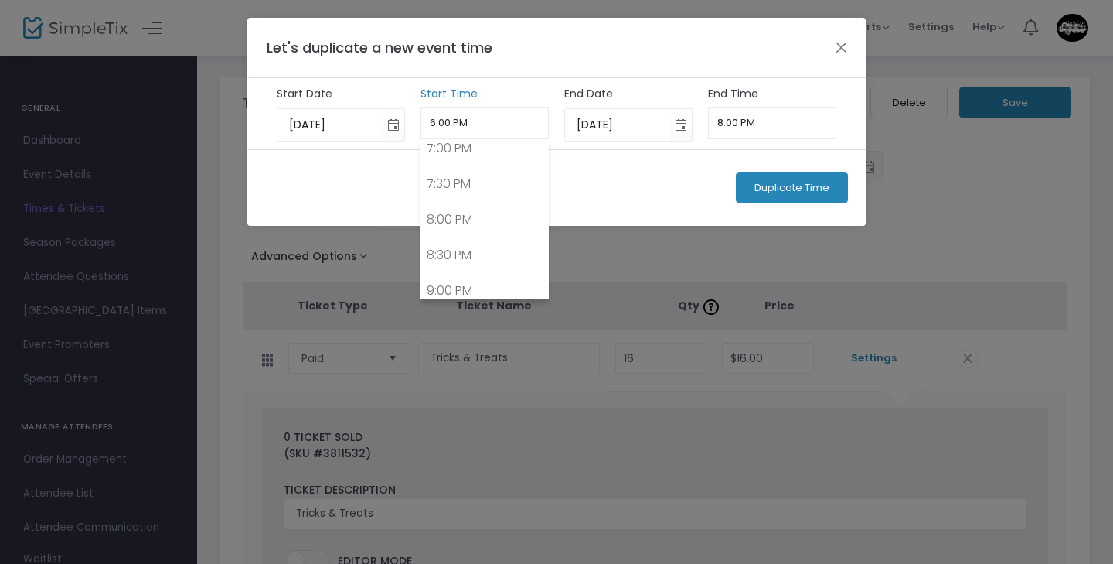
click at [494, 127] on input "6:00 PM" at bounding box center [485, 123] width 129 height 32
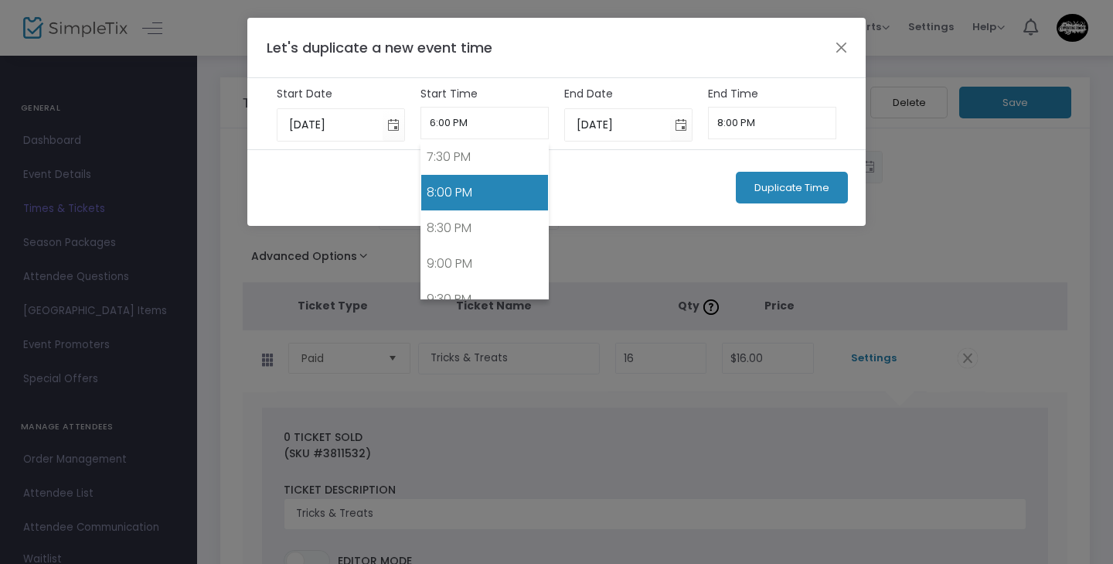
click at [492, 201] on link "8:00 PM" at bounding box center [485, 193] width 128 height 36
type input "8:00 PM"
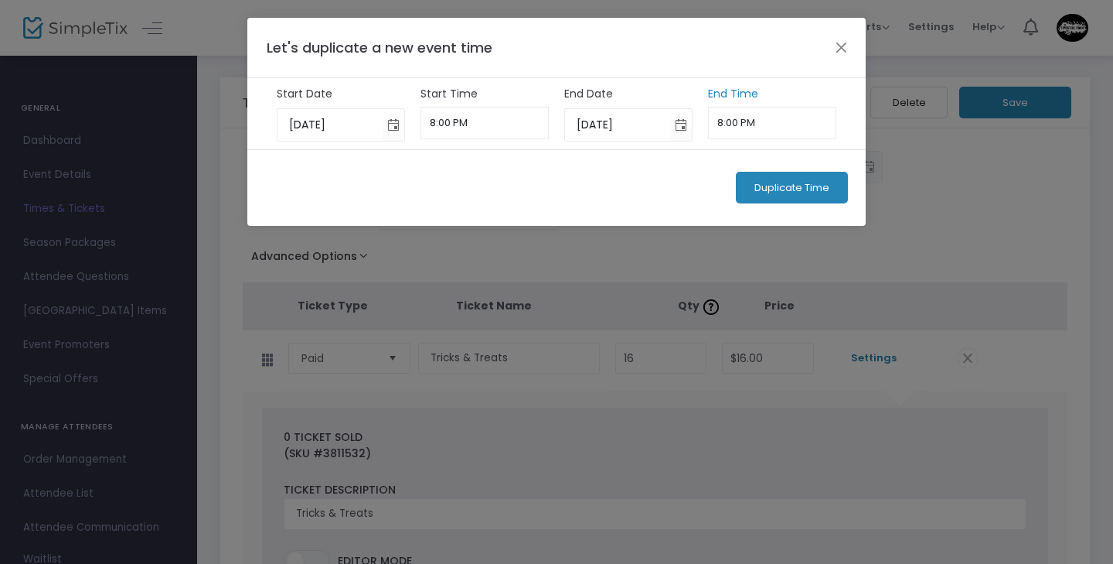
click at [735, 124] on input "8:00 PM" at bounding box center [772, 123] width 129 height 32
type input "8:45 PM"
click at [802, 186] on span "Duplicate Time" at bounding box center [792, 188] width 75 height 12
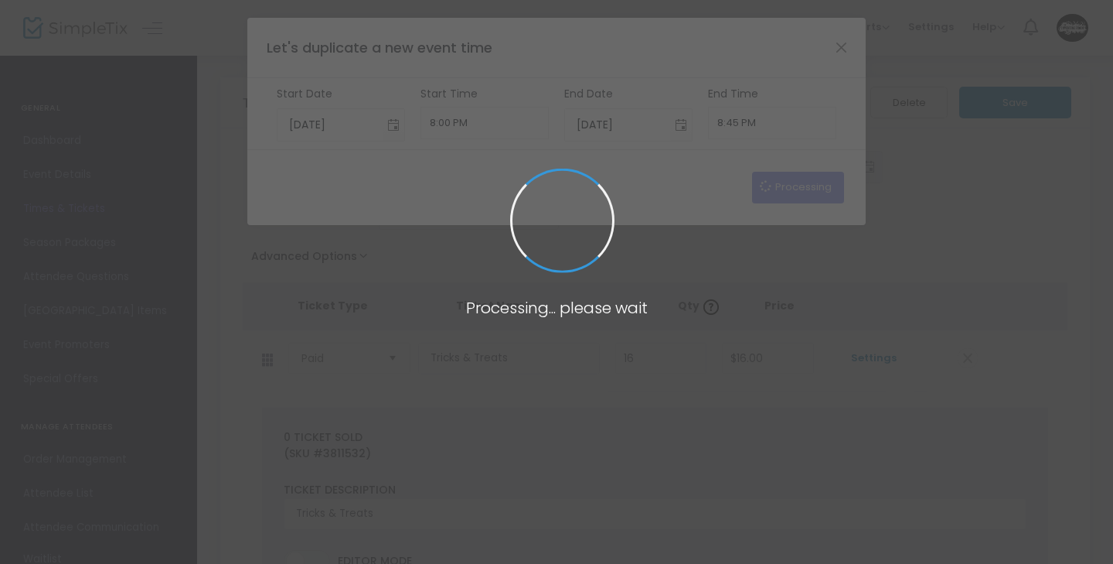
type input "[DATE]"
type input "6:00 PM"
type input "[DATE]"
type input "8:00 PM"
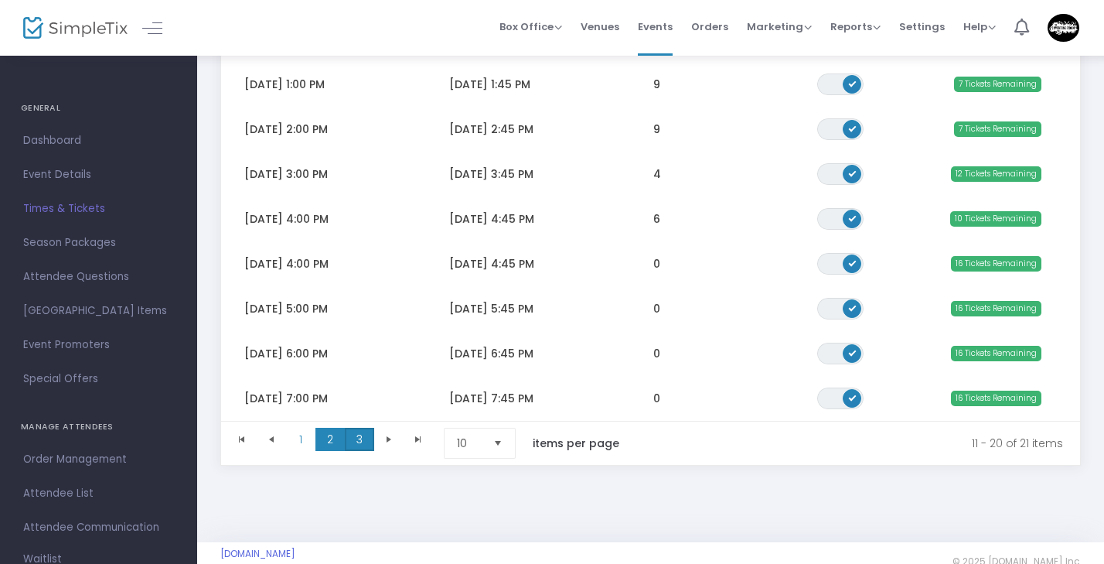
click at [363, 433] on span "3" at bounding box center [359, 439] width 29 height 23
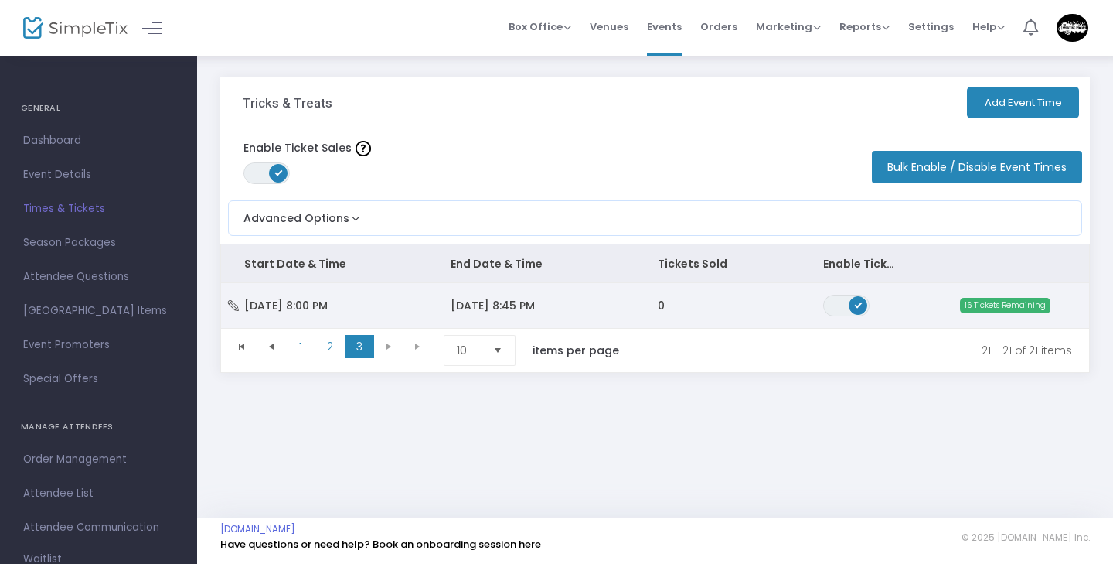
click at [584, 308] on td "[DATE] 8:45 PM" at bounding box center [531, 305] width 206 height 45
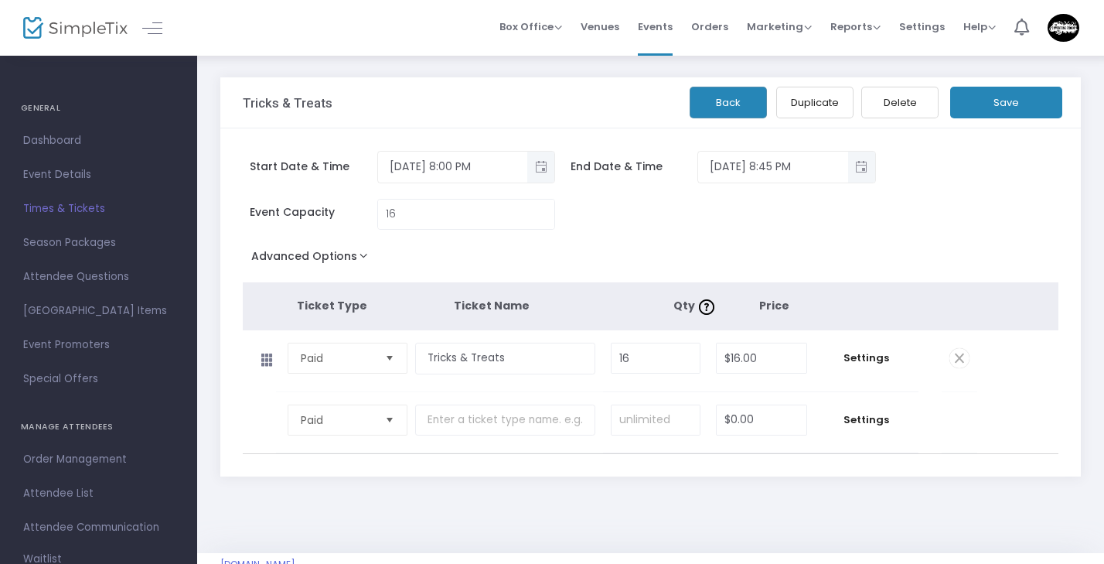
click at [829, 101] on button "Duplicate" at bounding box center [814, 103] width 77 height 32
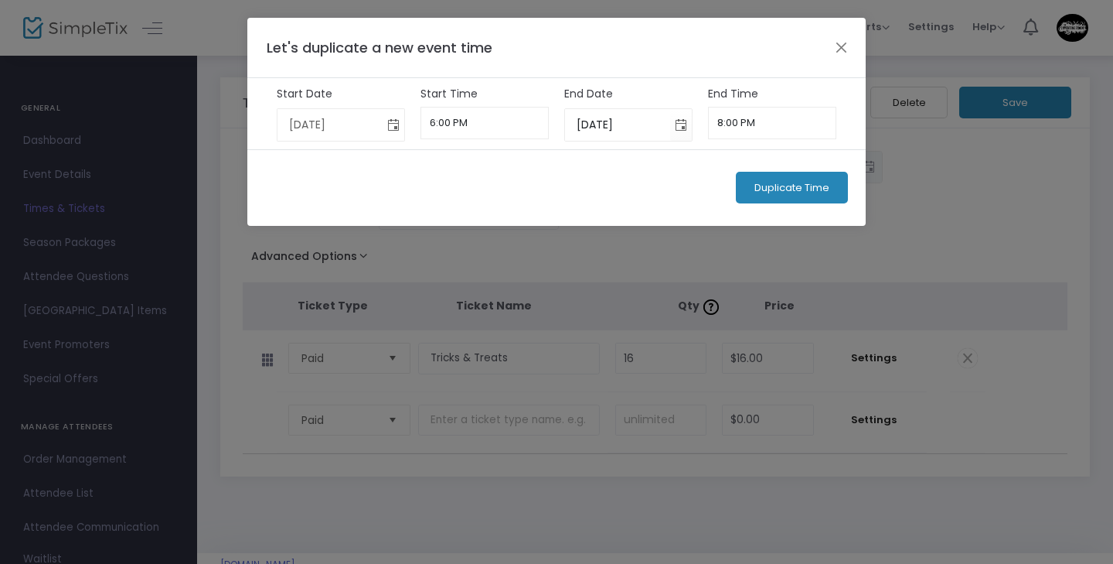
click at [393, 129] on span "Toggle calendar" at bounding box center [394, 125] width 26 height 26
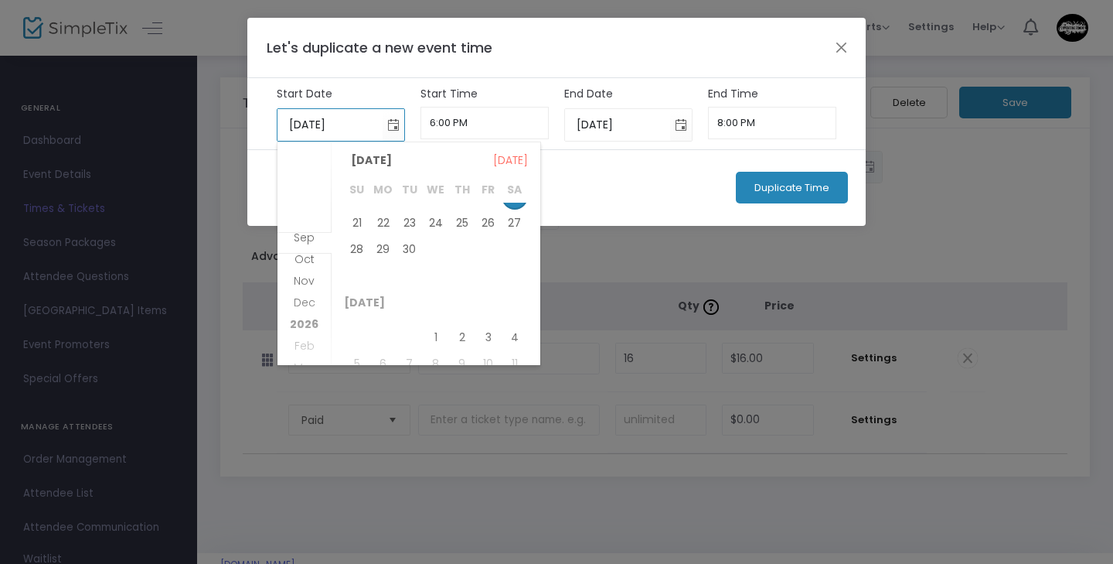
scroll to position [12, 0]
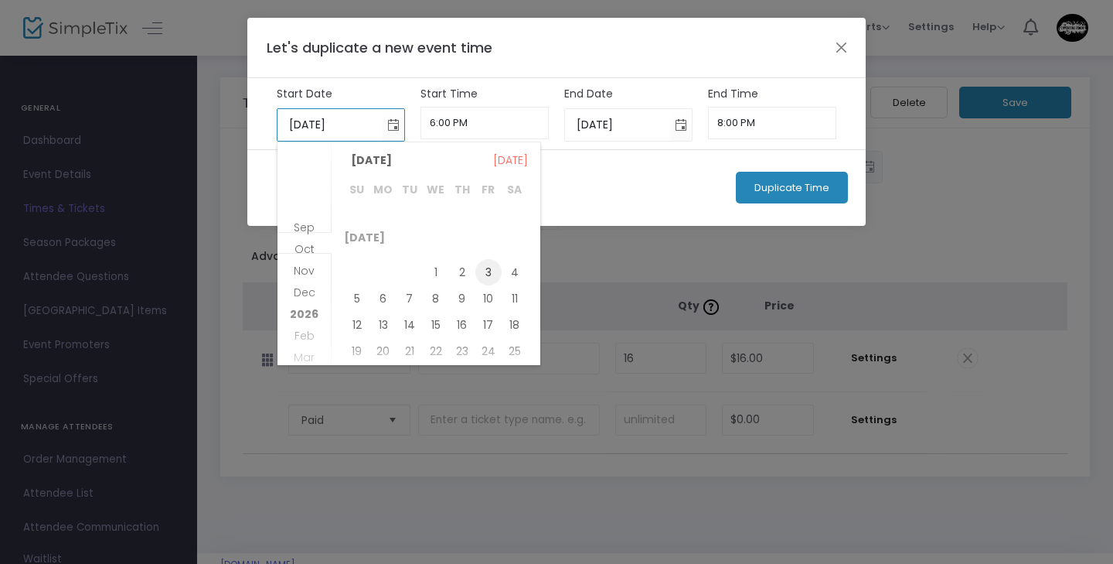
click at [487, 267] on span "3" at bounding box center [488, 272] width 26 height 26
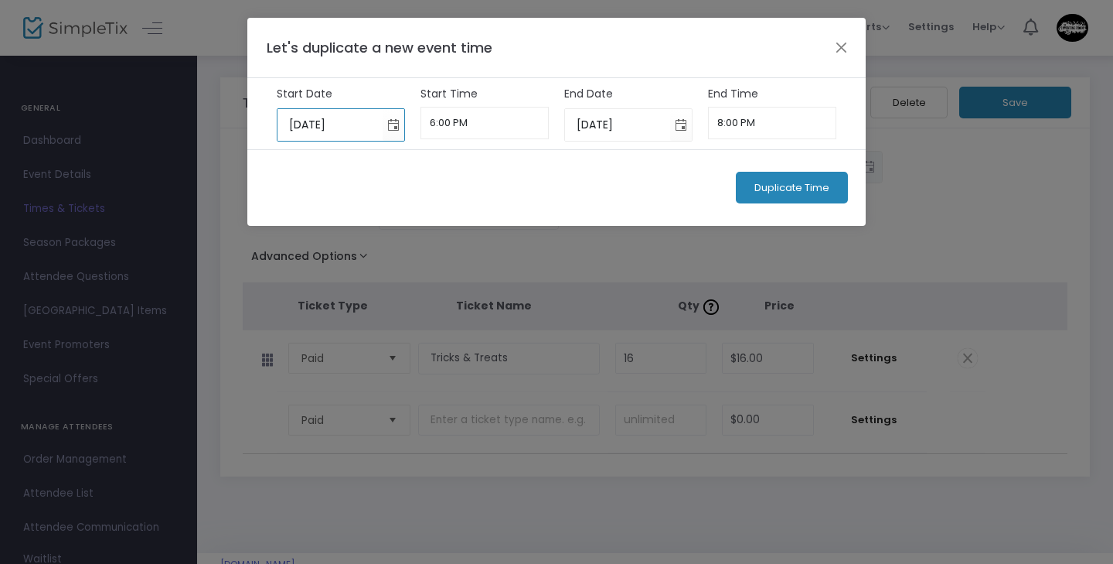
type input "[DATE]"
click at [484, 129] on input "6:00 PM" at bounding box center [485, 123] width 129 height 32
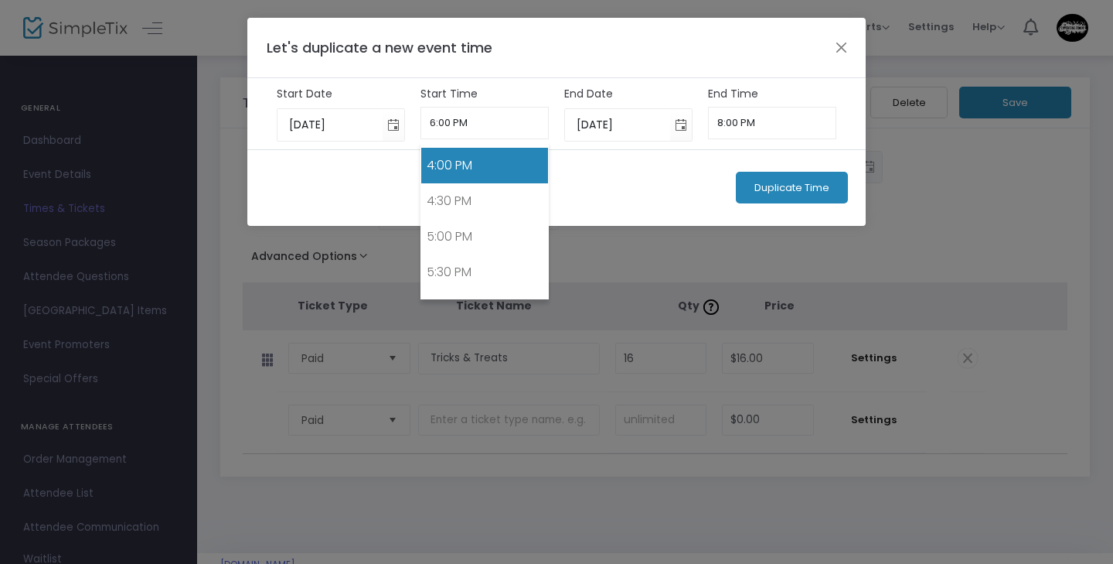
click at [478, 169] on link "4:00 PM" at bounding box center [485, 166] width 128 height 36
type input "4:00 PM"
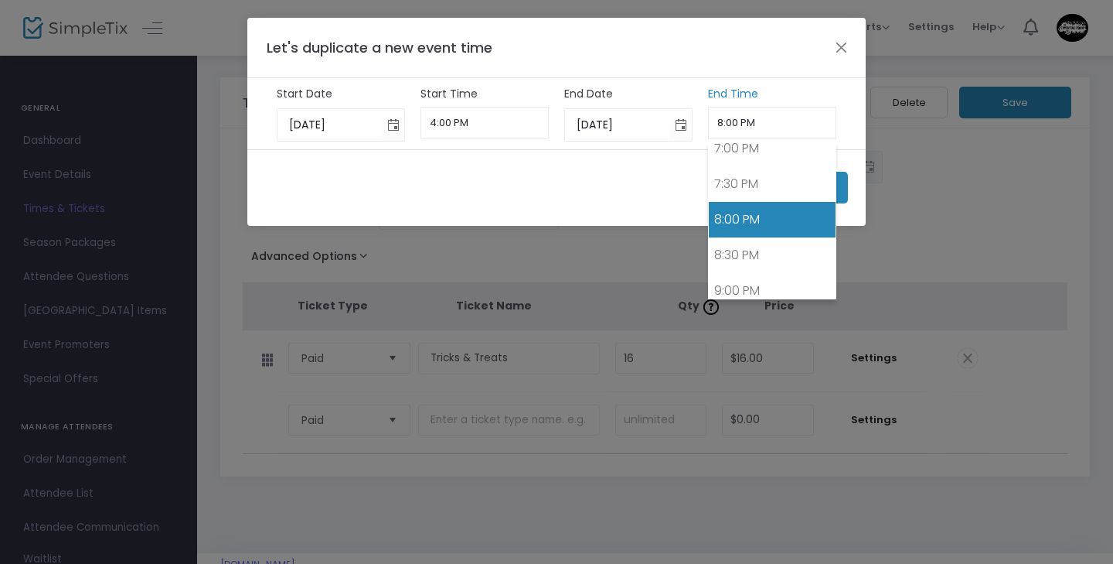
drag, startPoint x: 736, startPoint y: 121, endPoint x: 710, endPoint y: 122, distance: 26.3
click at [710, 122] on input "8:00 PM" at bounding box center [772, 123] width 129 height 32
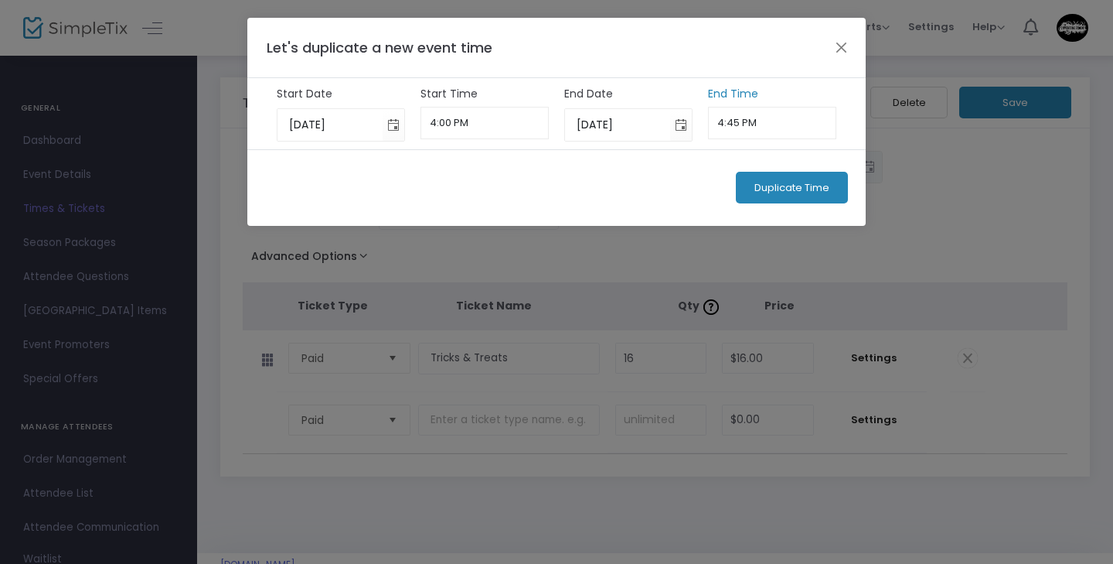
type input "4:45 PM"
click at [778, 192] on span "Duplicate Time" at bounding box center [792, 188] width 75 height 12
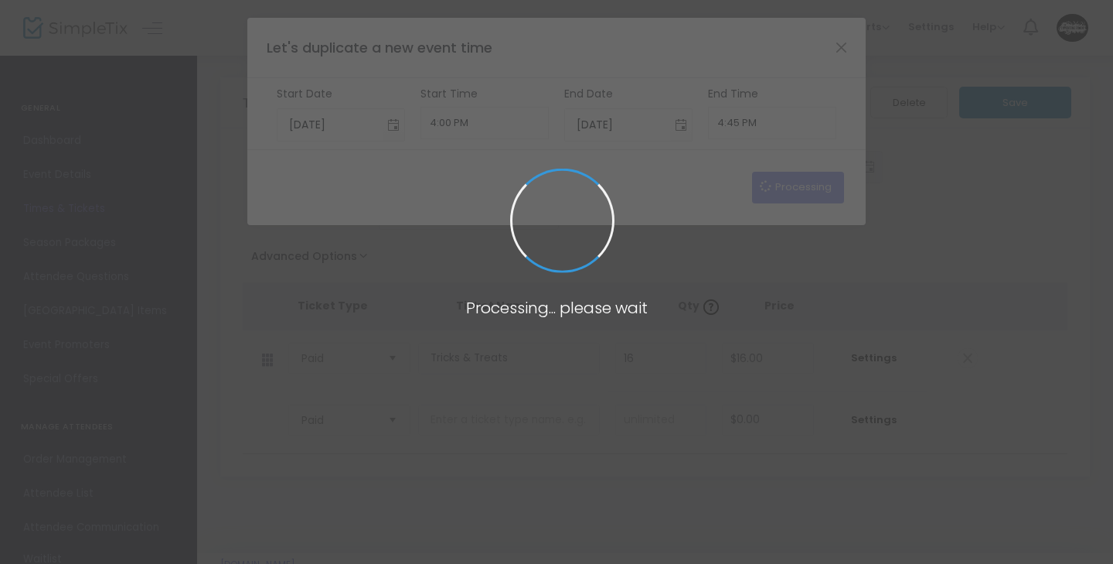
type input "[DATE]"
type input "6:00 PM"
type input "[DATE]"
type input "8:00 PM"
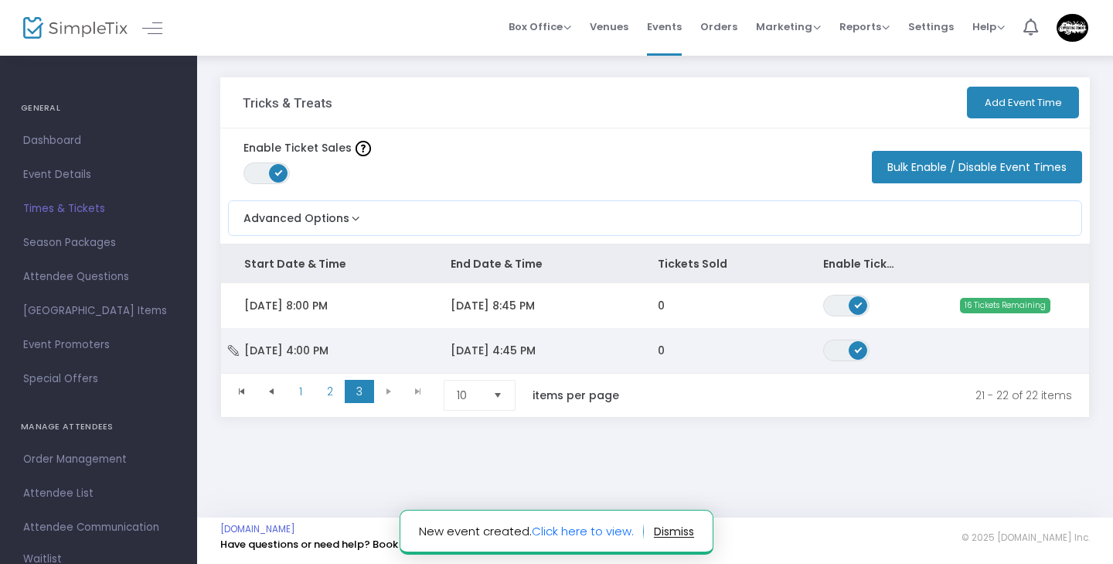
click at [680, 350] on td "0" at bounding box center [717, 350] width 165 height 45
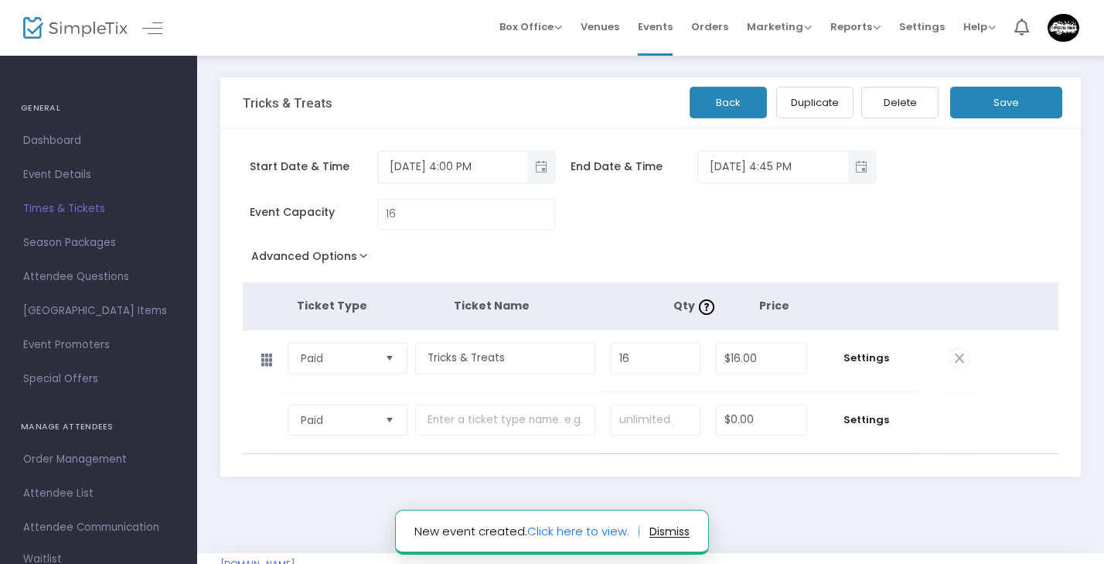
click at [818, 104] on button "Duplicate" at bounding box center [814, 103] width 77 height 32
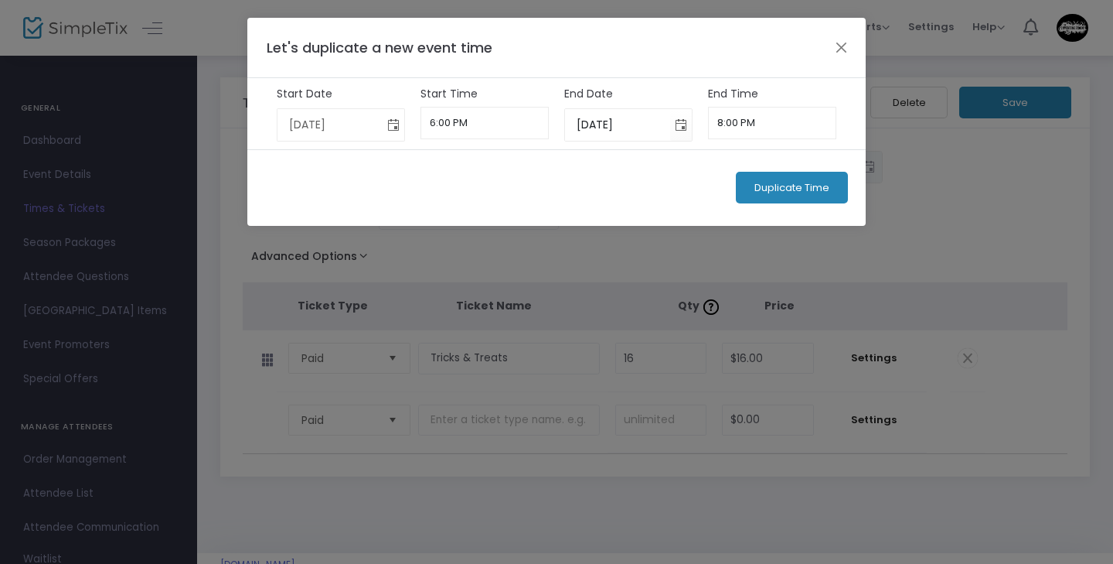
click at [399, 118] on span "Toggle calendar" at bounding box center [394, 125] width 26 height 26
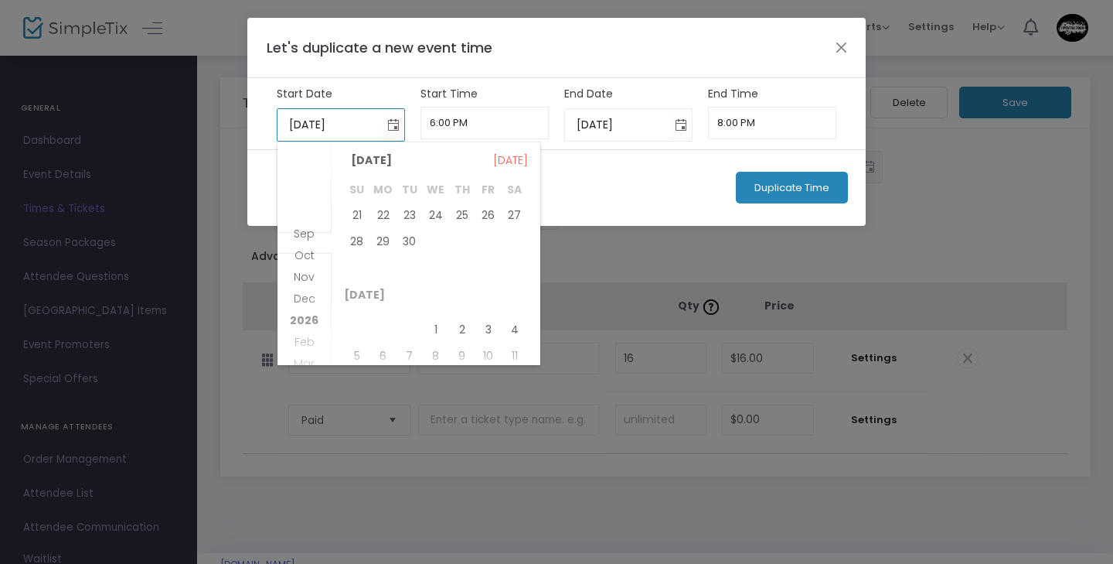
scroll to position [128, 0]
click at [496, 244] on span "3" at bounding box center [488, 253] width 26 height 26
type input "[DATE]"
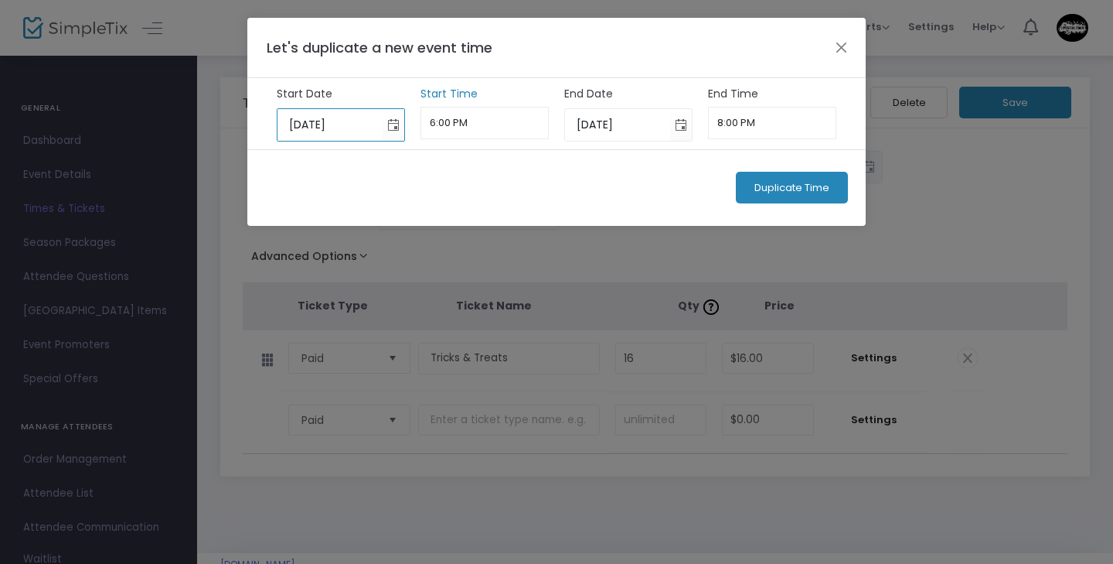
click at [491, 124] on input "6:00 PM" at bounding box center [485, 123] width 129 height 32
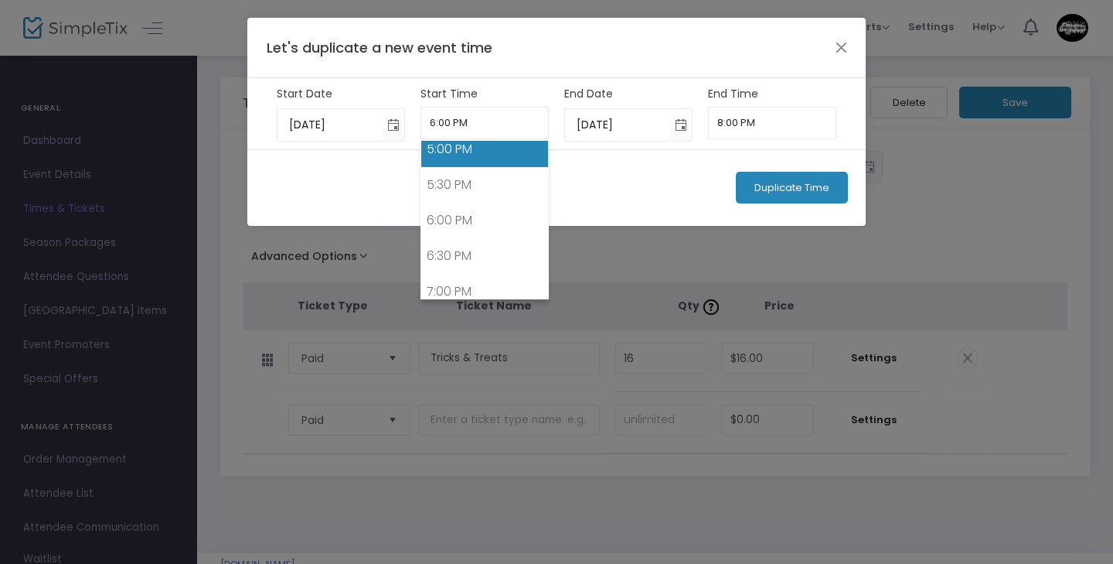
click at [490, 153] on link "5:00 PM" at bounding box center [485, 149] width 128 height 36
type input "5:00 PM"
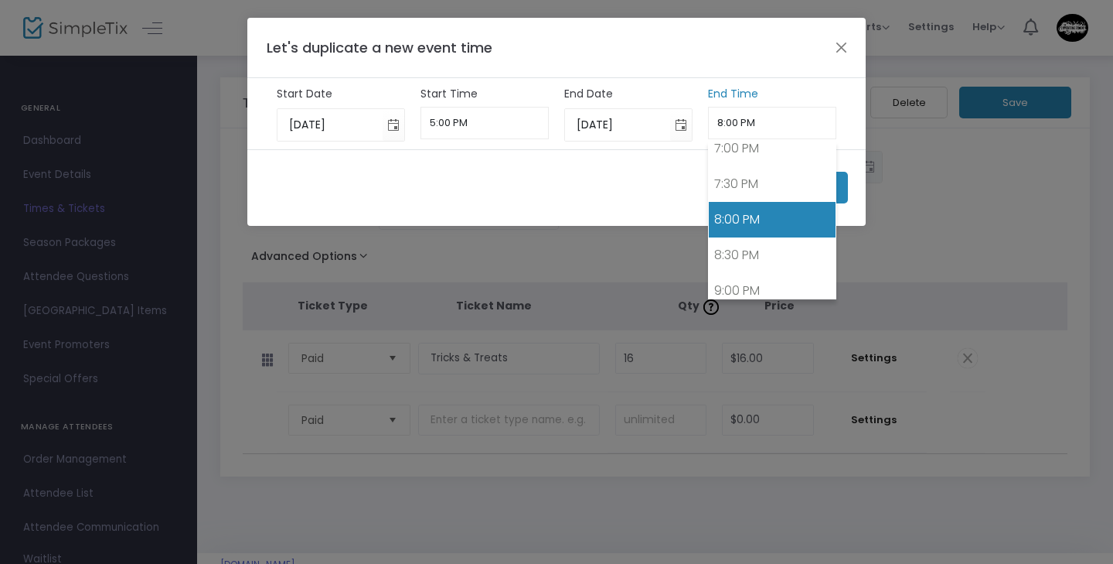
drag, startPoint x: 737, startPoint y: 121, endPoint x: 714, endPoint y: 121, distance: 23.2
click at [714, 121] on input "8:00 PM" at bounding box center [772, 123] width 129 height 32
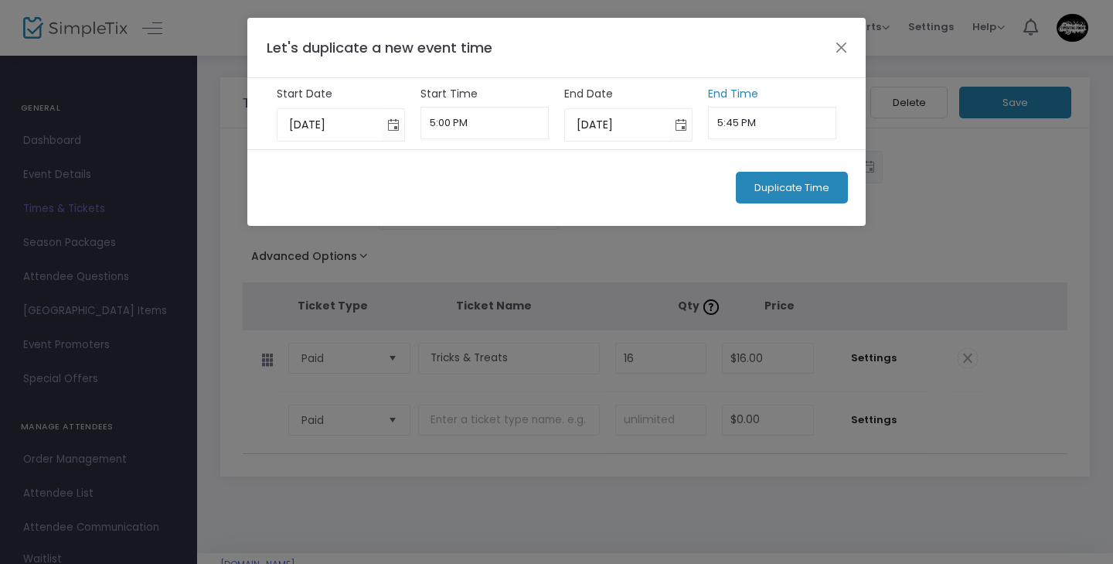
type input "5:45 PM"
click at [759, 191] on span "Duplicate Time" at bounding box center [792, 188] width 75 height 12
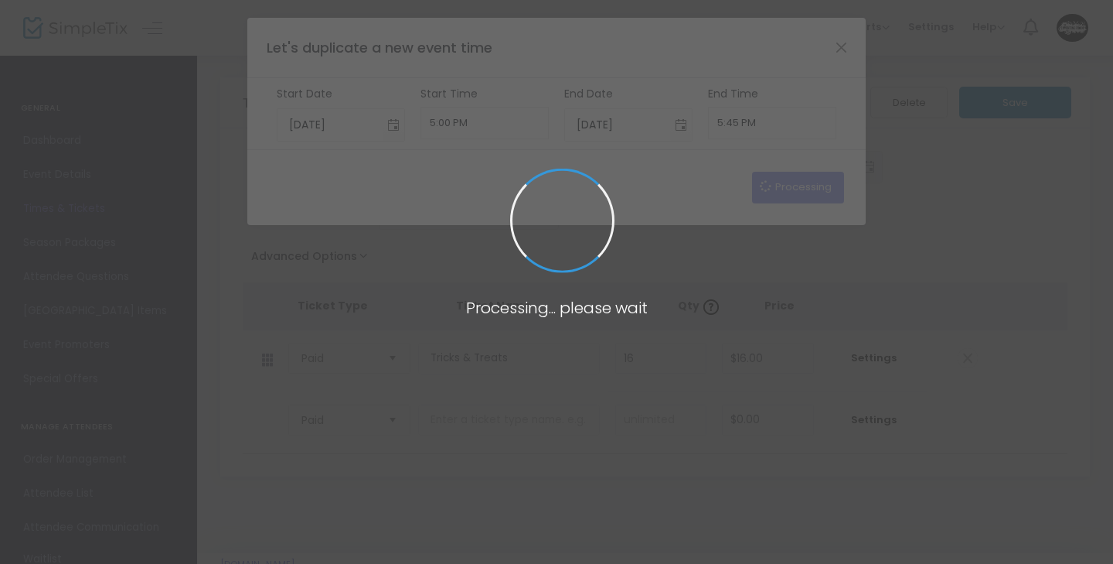
type input "[DATE]"
type input "6:00 PM"
type input "[DATE]"
type input "8:00 PM"
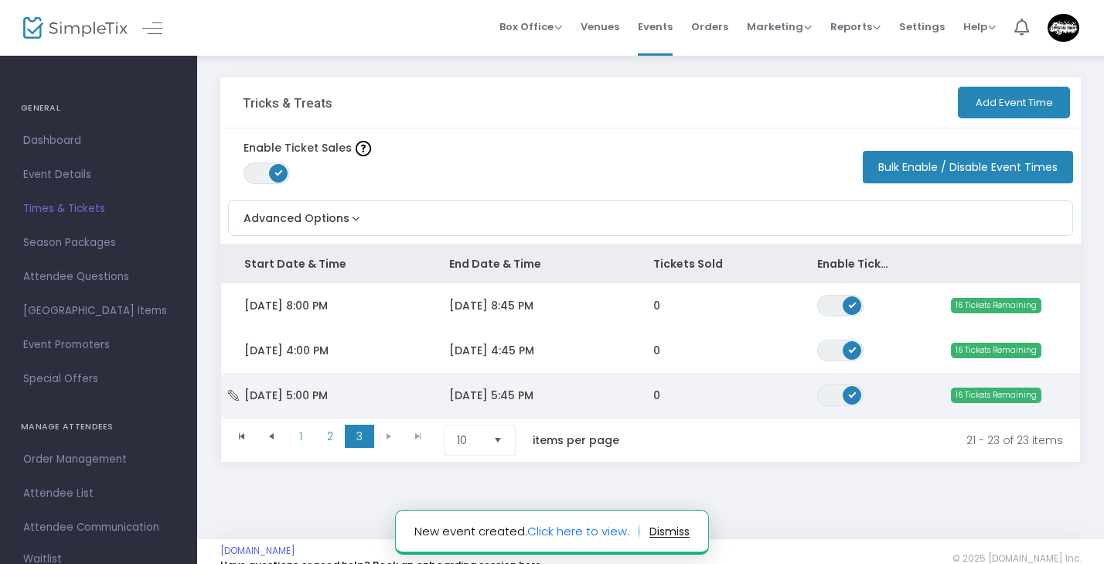
click at [714, 390] on td "0" at bounding box center [712, 395] width 164 height 45
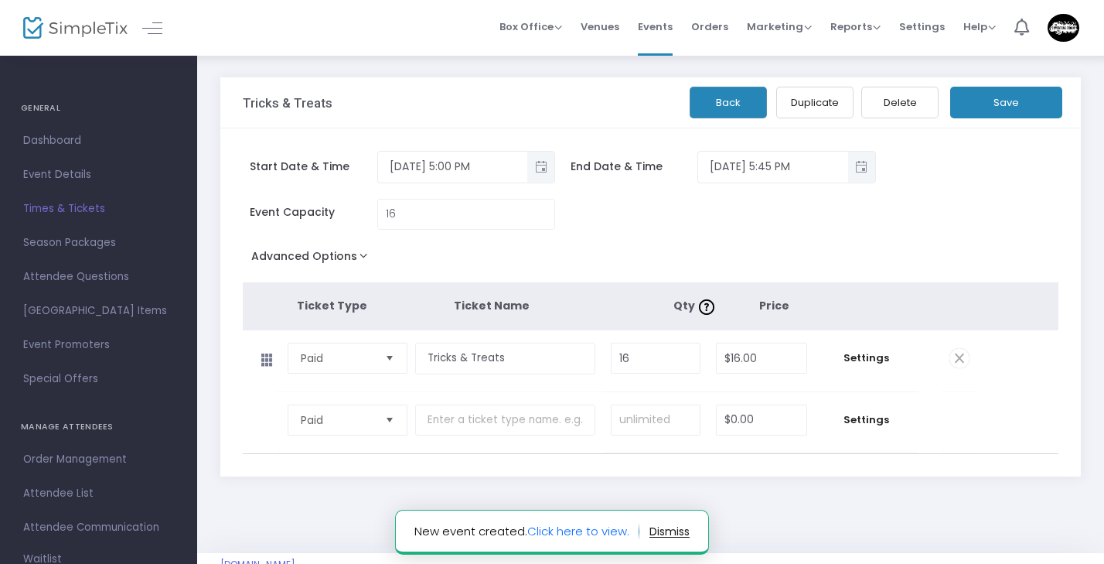
click at [826, 94] on button "Duplicate" at bounding box center [814, 103] width 77 height 32
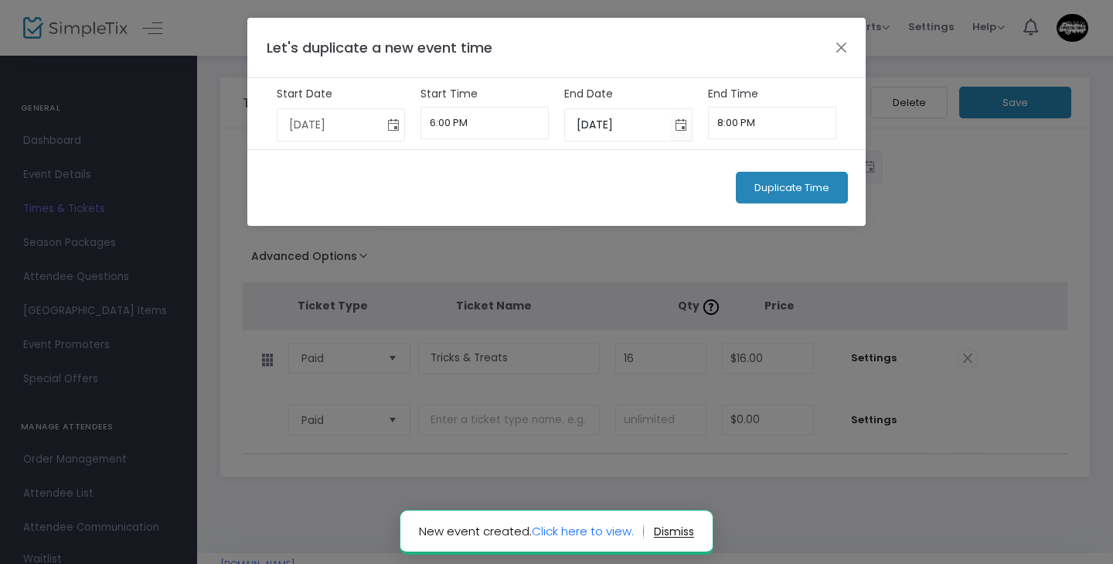
click at [390, 125] on span "Toggle calendar" at bounding box center [394, 125] width 26 height 26
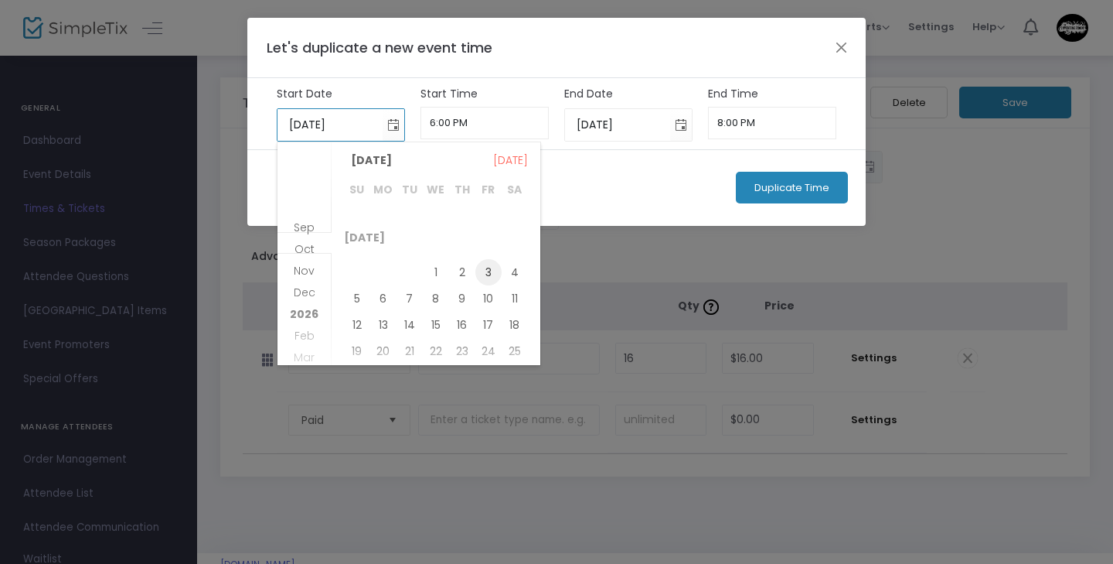
click at [483, 273] on span "3" at bounding box center [488, 272] width 26 height 26
type input "[DATE]"
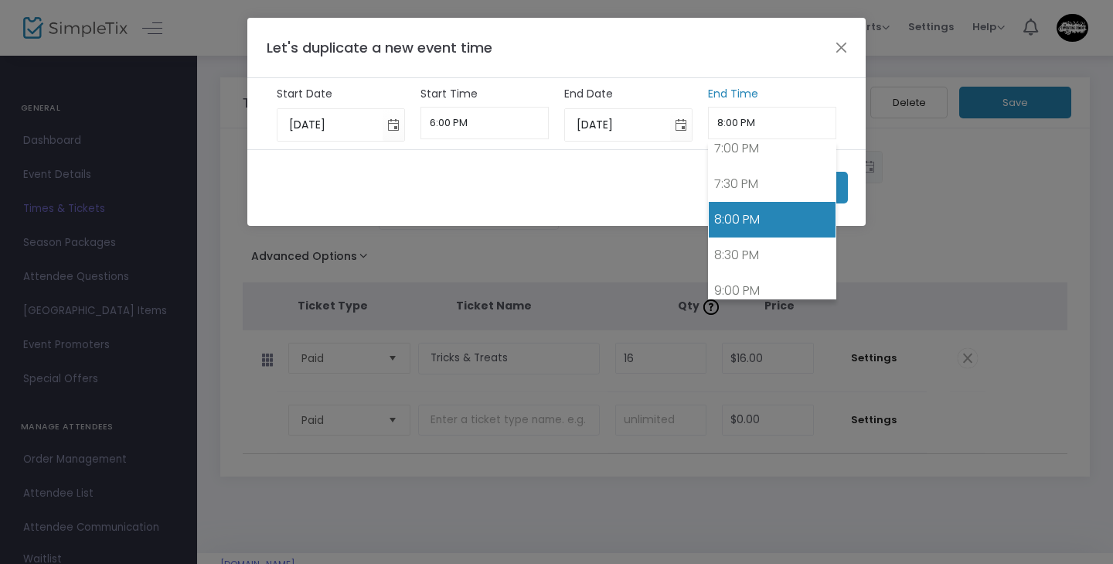
drag, startPoint x: 737, startPoint y: 124, endPoint x: 718, endPoint y: 123, distance: 19.3
click at [718, 124] on input "8:00 PM" at bounding box center [772, 123] width 129 height 32
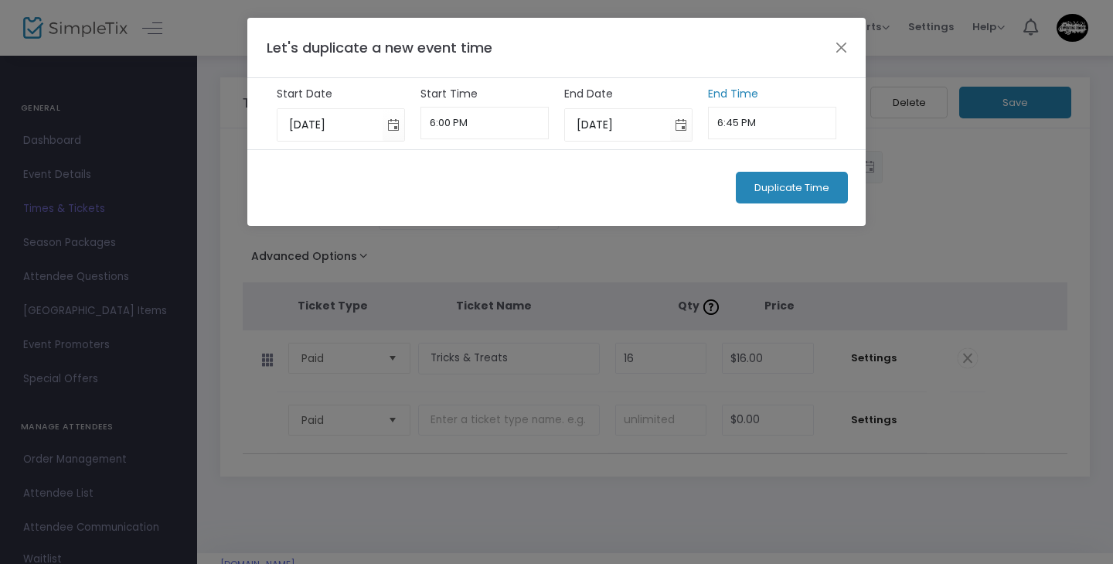
type input "6:45 PM"
click at [804, 203] on div "Duplicate Time" at bounding box center [556, 187] width 618 height 77
click at [802, 199] on button "Duplicate Time" at bounding box center [792, 188] width 112 height 32
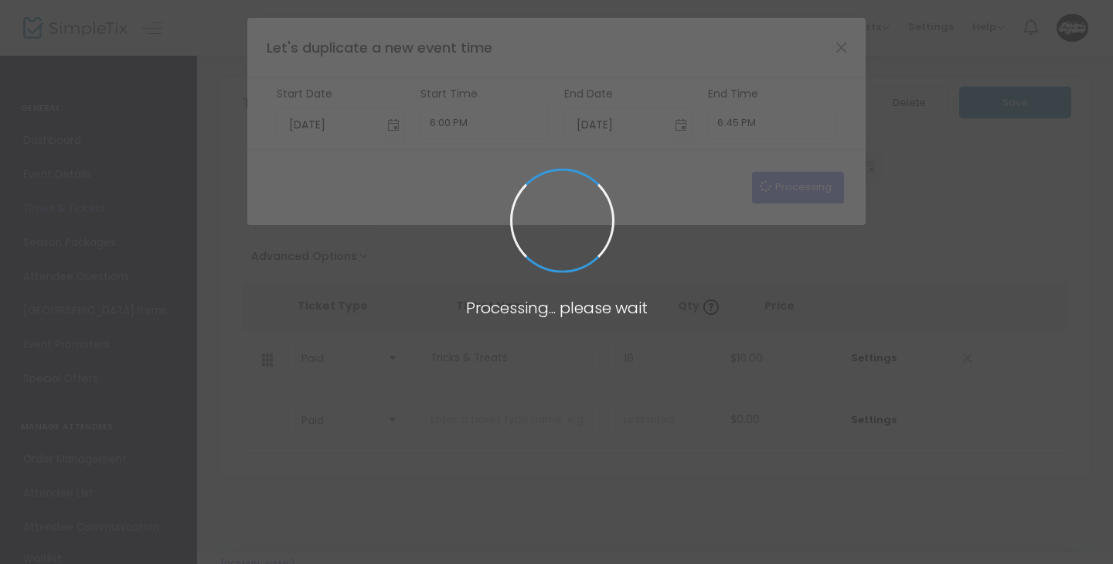
type input "[DATE]"
type input "8:00 PM"
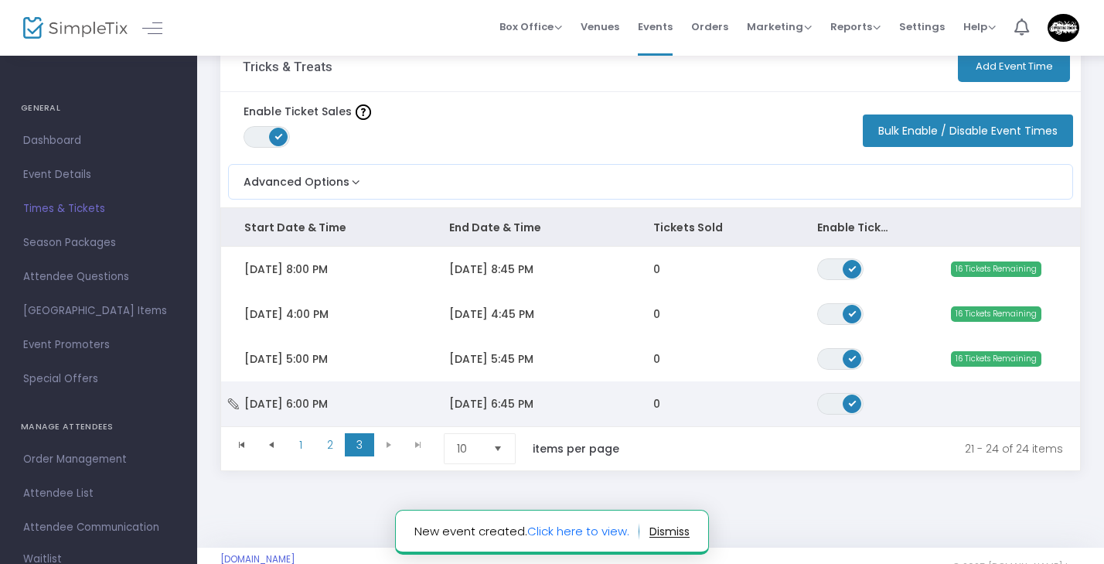
click at [750, 399] on td "0" at bounding box center [712, 403] width 164 height 45
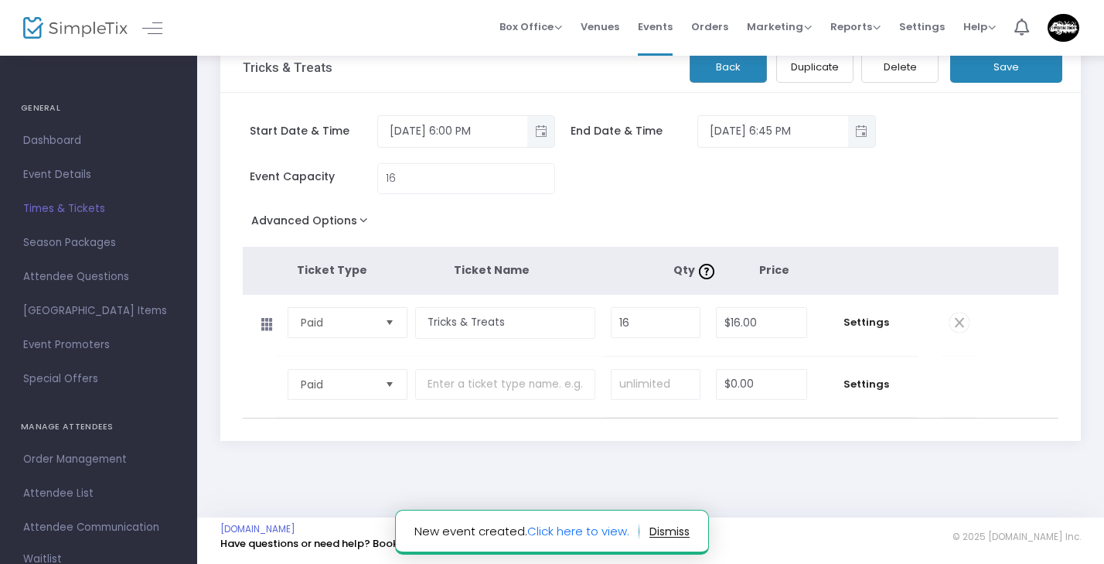
click at [818, 75] on button "Duplicate" at bounding box center [814, 67] width 77 height 32
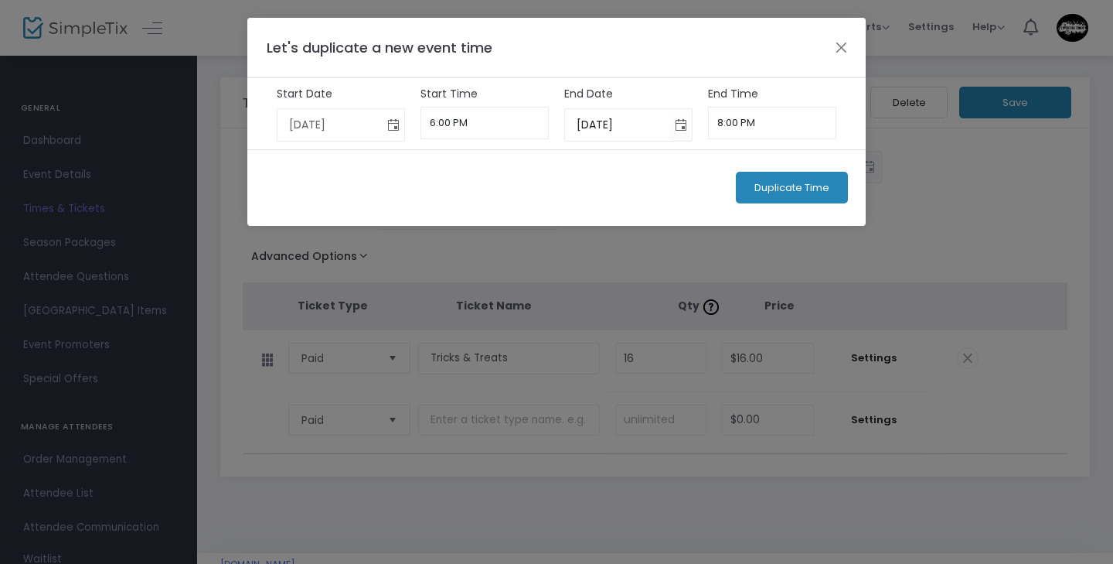
click at [393, 128] on span "Toggle calendar" at bounding box center [394, 125] width 26 height 26
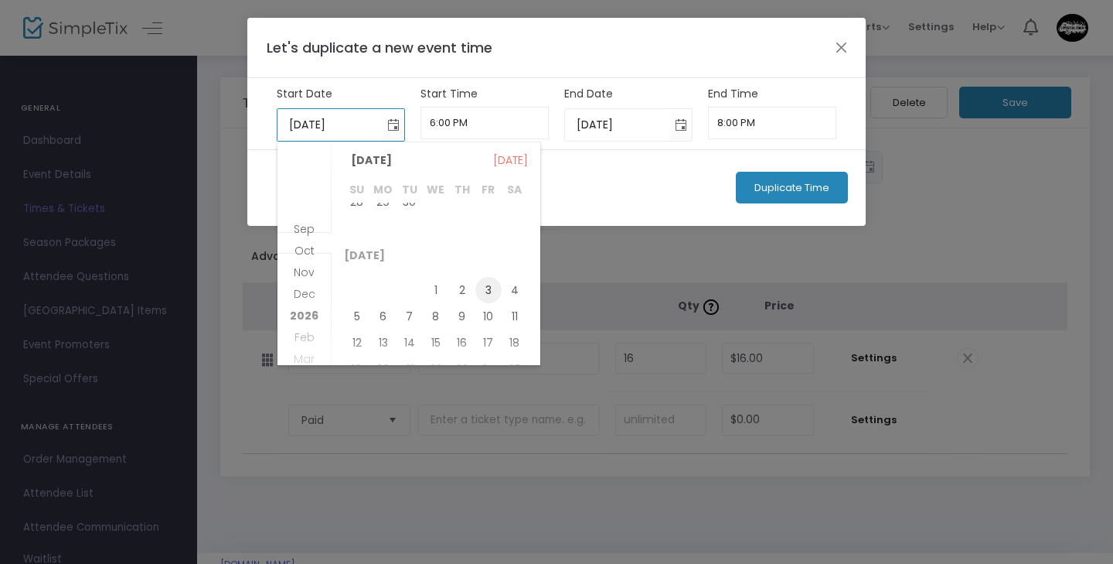
click at [486, 291] on span "3" at bounding box center [488, 290] width 26 height 26
type input "[DATE]"
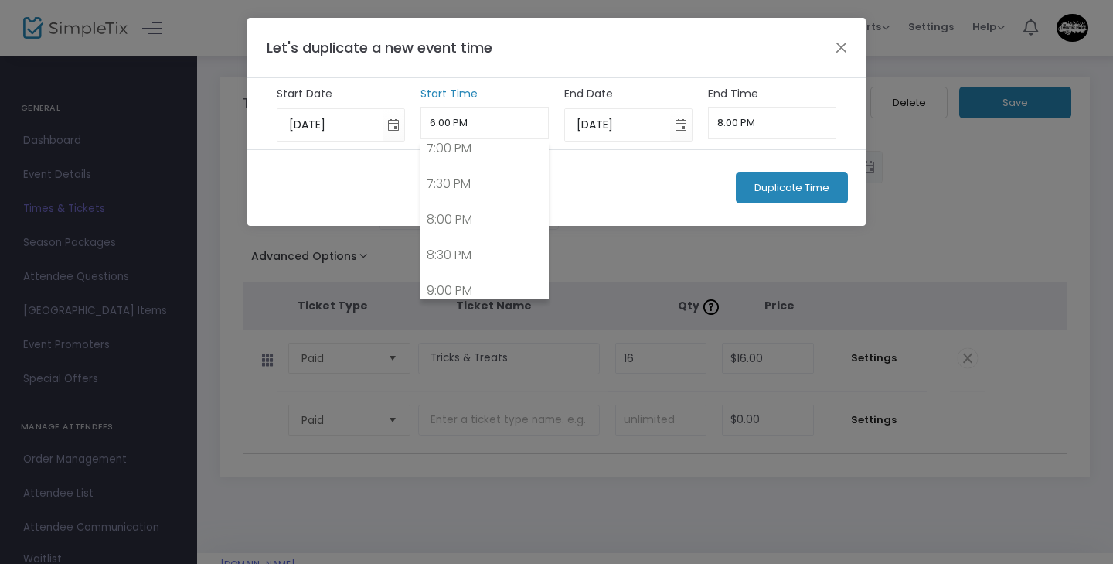
click at [496, 128] on input "6:00 PM" at bounding box center [485, 123] width 129 height 32
click at [484, 284] on link "7:00 PM" at bounding box center [485, 292] width 128 height 36
type input "7:00 PM"
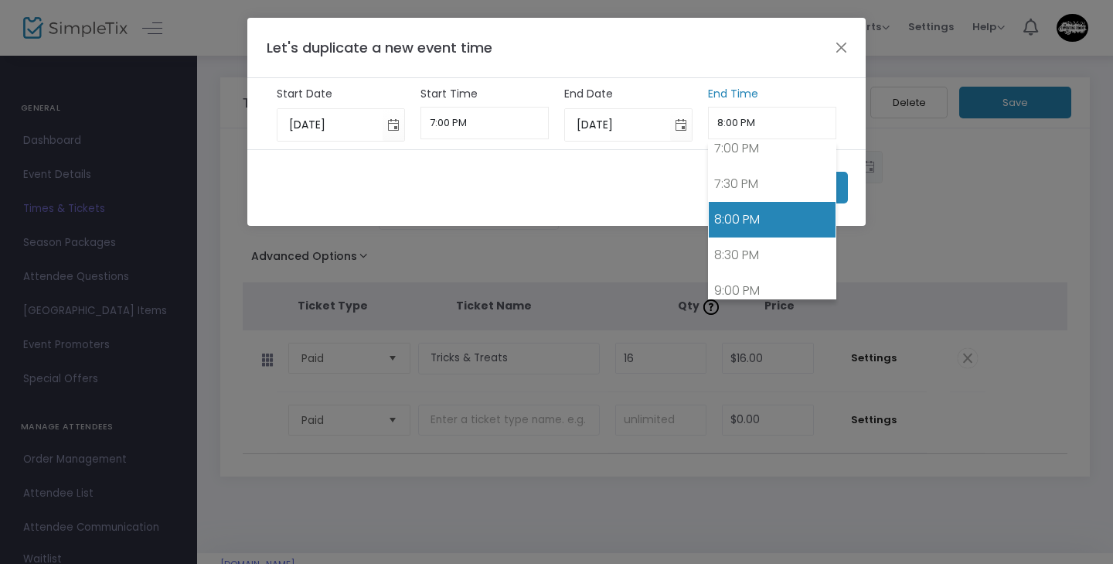
drag, startPoint x: 737, startPoint y: 126, endPoint x: 714, endPoint y: 125, distance: 22.4
click at [714, 125] on input "8:00 PM" at bounding box center [772, 123] width 129 height 32
